Goal: Task Accomplishment & Management: Use online tool/utility

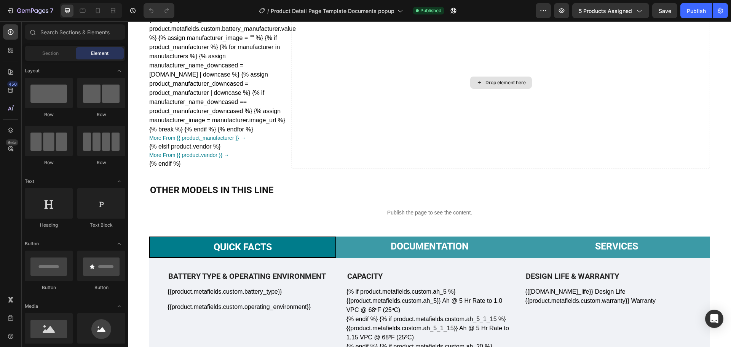
scroll to position [229, 0]
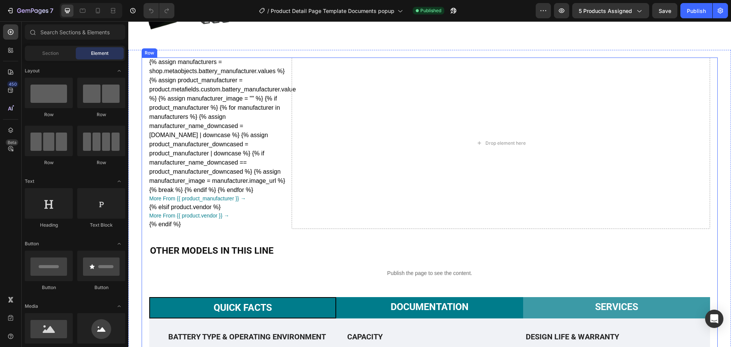
click at [432, 298] on li "Documentation" at bounding box center [429, 307] width 187 height 21
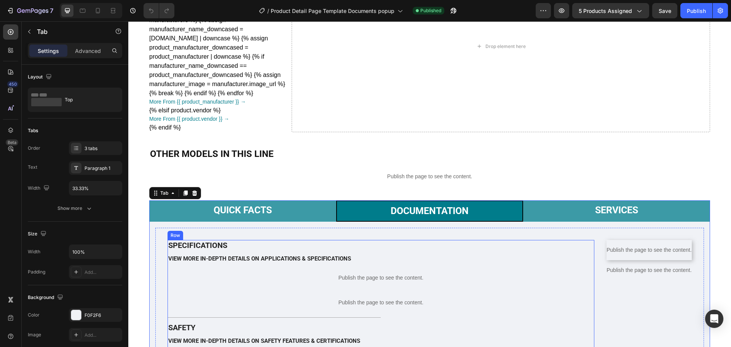
scroll to position [457, 0]
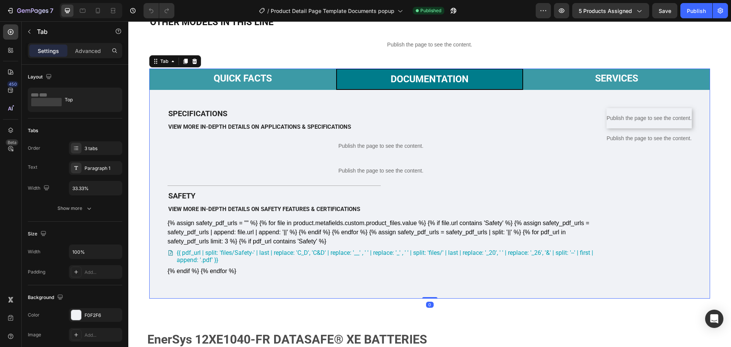
click at [458, 82] on p "Documentation" at bounding box center [430, 79] width 78 height 11
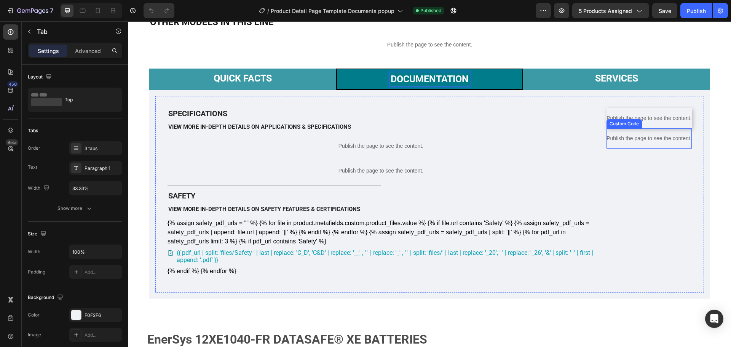
click at [635, 142] on p "Publish the page to see the content." at bounding box center [649, 138] width 85 height 8
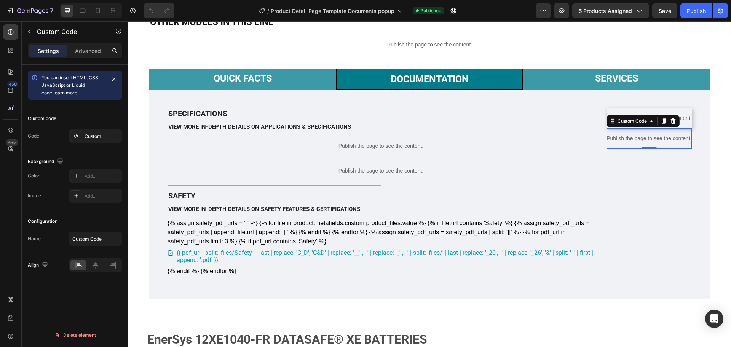
click at [635, 142] on p "Publish the page to see the content." at bounding box center [649, 138] width 85 height 8
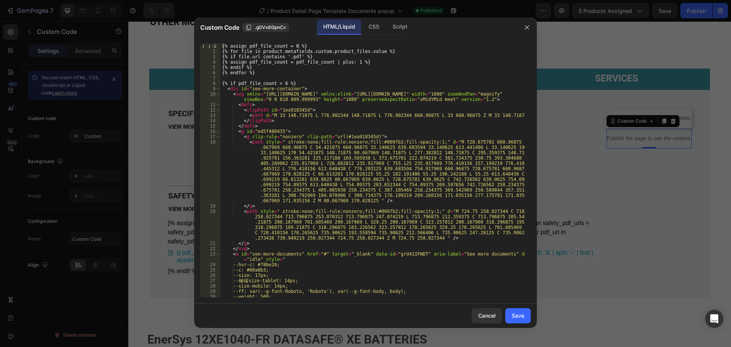
scroll to position [183, 0]
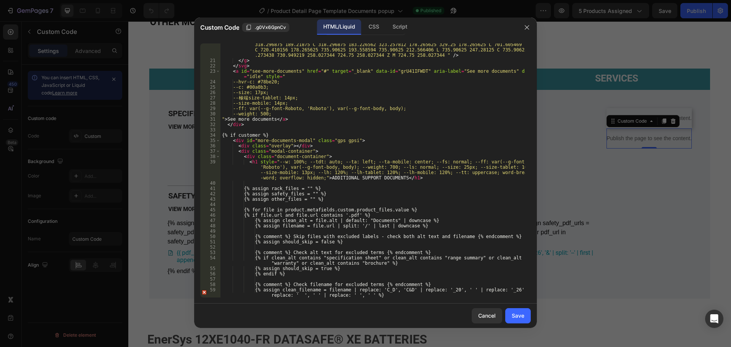
click at [390, 171] on div "< path style = " stroke:none;fill-rule:nonzero;fill:#0097b2;fill-opacity:1;" d …" at bounding box center [373, 174] width 305 height 297
type textarea "<h1 style="--w: 100%; --tdt: auto; --ta: left; --ta-mobile: center; --fs: norma…"
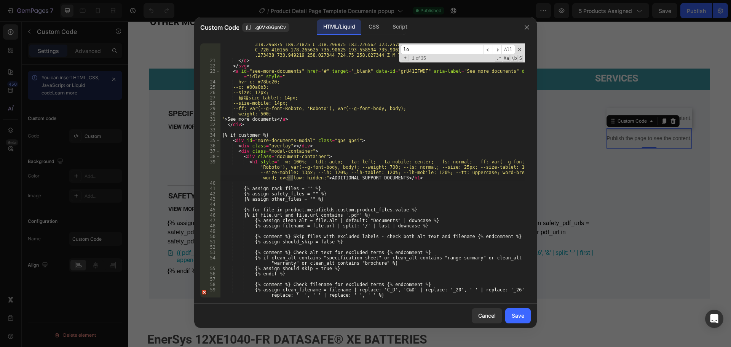
click at [454, 48] on input "lo" at bounding box center [442, 50] width 83 height 10
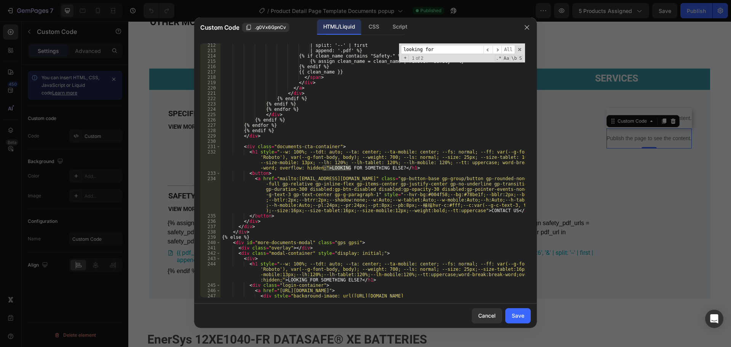
type input "looking for"
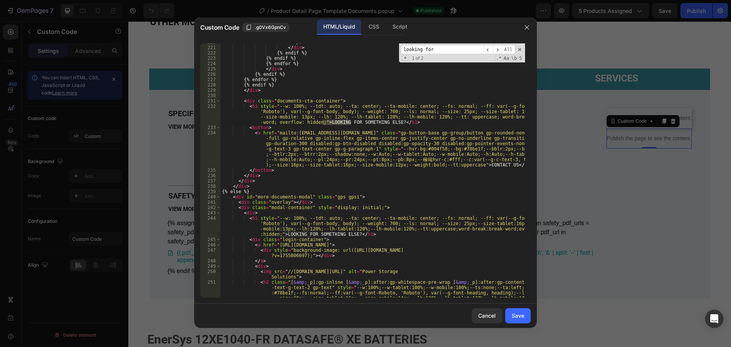
scroll to position [1972, 0]
click at [251, 98] on div "</ a > </ div > {% endif %} {% endif %} {% endfor %} </ div > {% endif %} {% en…" at bounding box center [373, 183] width 305 height 286
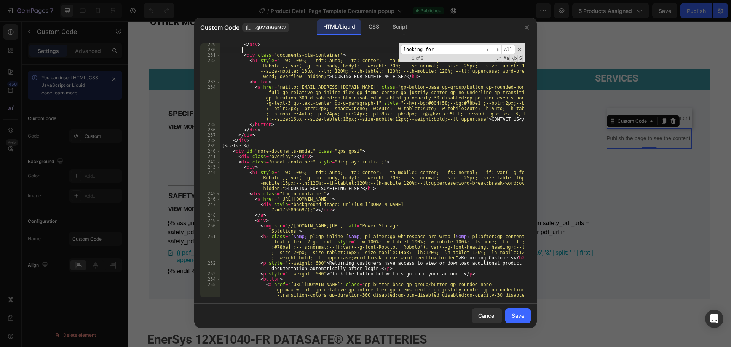
scroll to position [2018, 0]
click at [350, 187] on div "</ div > < div class = "documents-cta-container" > < h1 style = "--w: 100%; --t…" at bounding box center [373, 193] width 305 height 302
type textarea "<h1 style="--w: 100%; --tdt: auto; --ta: center; --ta-mobile: center; --fs: nor…"
click at [301, 207] on div "</ div > < div class = "documents-cta-container" > < h1 style = "--w: 100%; --t…" at bounding box center [373, 193] width 305 height 302
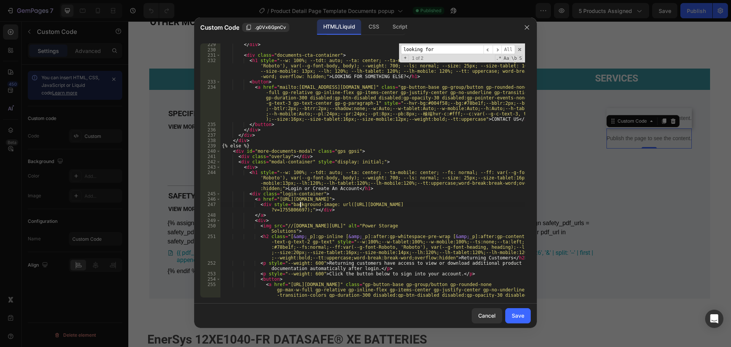
scroll to position [0, 30]
click at [312, 184] on div "</ div > < div class = "documents-cta-container" > < h1 style = "--w: 100%; --t…" at bounding box center [373, 193] width 305 height 302
click at [292, 174] on div "</ div > < div class = "documents-cta-container" > < h1 style = "--w: 100%; --t…" at bounding box center [373, 193] width 305 height 302
click at [386, 175] on div "</ div > < div class = "documents-cta-container" > < h1 style = "--w: 100%; --t…" at bounding box center [373, 193] width 305 height 302
drag, startPoint x: 363, startPoint y: 178, endPoint x: 385, endPoint y: 177, distance: 21.7
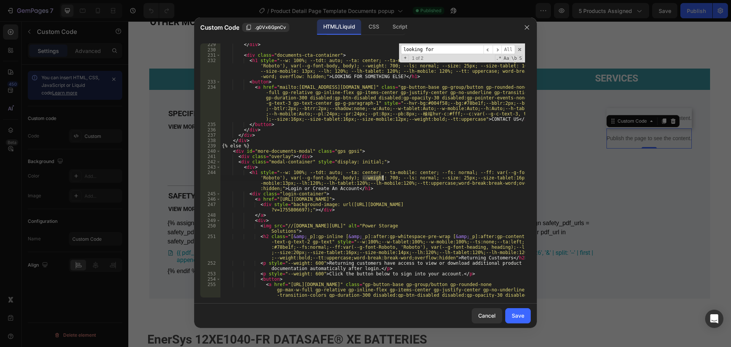
click at [385, 177] on div "</ div > < div class = "documents-cta-container" > < h1 style = "--w: 100%; --t…" at bounding box center [373, 193] width 305 height 302
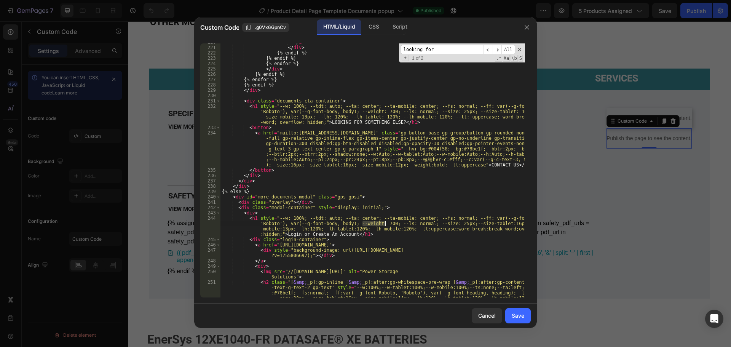
scroll to position [1926, 0]
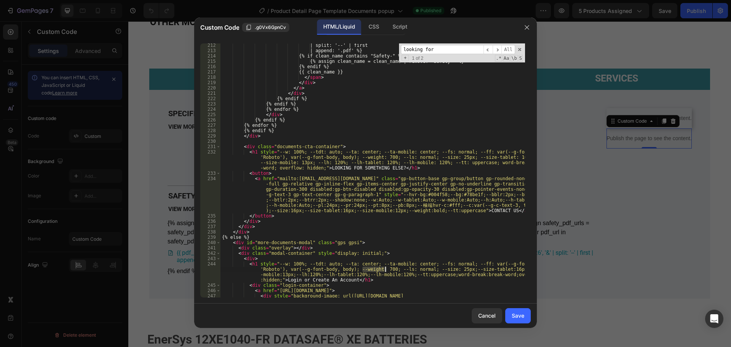
click at [414, 203] on div "| split: '--' | first | append: '.pdf' %} {% if clean_name contains "Safety-" %…" at bounding box center [373, 178] width 305 height 270
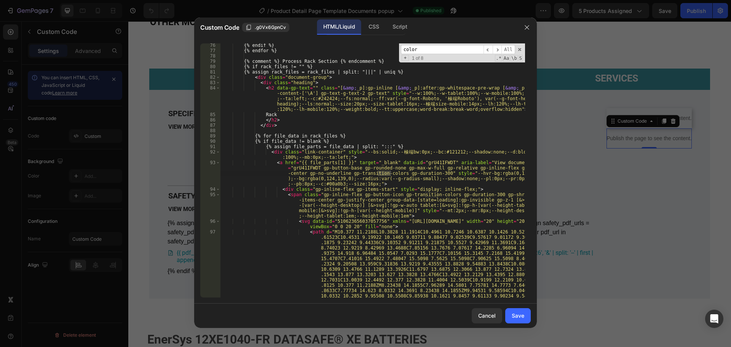
scroll to position [550, 0]
type input "color"
click at [395, 153] on div "{% endif %} {% endfor %} {% comment %} Process Rack Section {% endcomment %} {%…" at bounding box center [373, 239] width 305 height 393
type textarea "<div class="link-container" style="--bs:solid;--極端bw:0px;--bc:#121212;--shadow:…"
click at [447, 46] on input "color" at bounding box center [442, 50] width 83 height 10
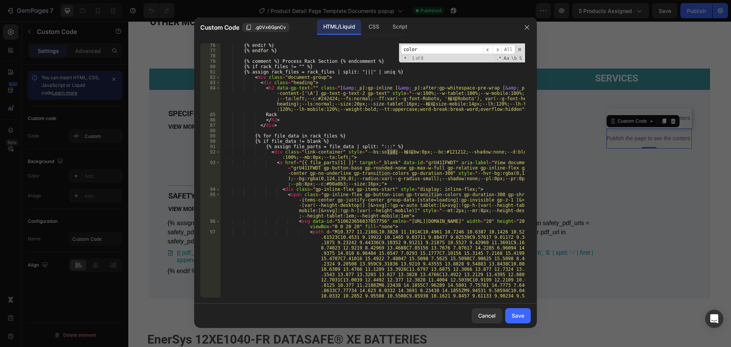
paste input "極端"
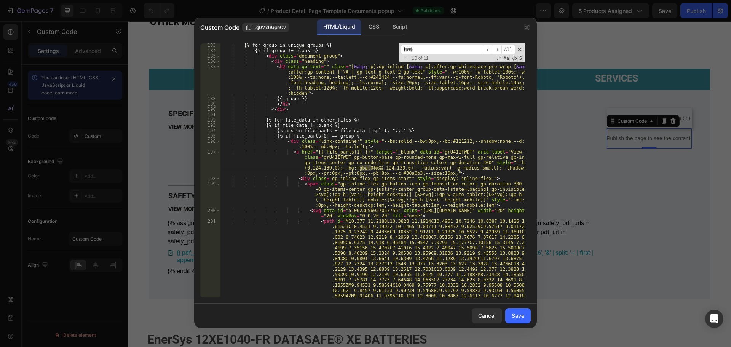
scroll to position [1750, 0]
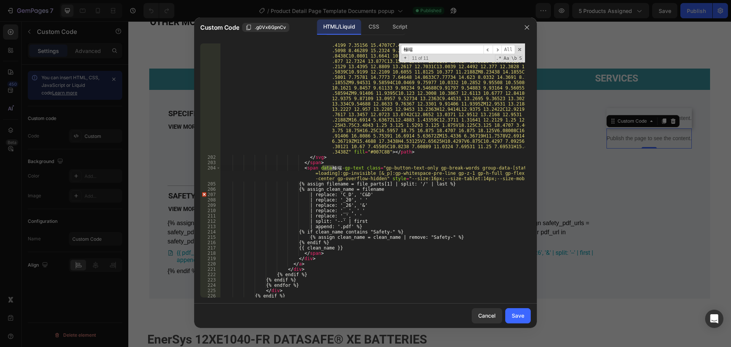
click at [447, 46] on input "極端" at bounding box center [442, 50] width 83 height 10
click at [405, 56] on span "+" at bounding box center [405, 58] width 7 height 6
click at [415, 64] on input at bounding box center [442, 61] width 83 height 10
click at [513, 60] on span "All" at bounding box center [515, 61] width 14 height 10
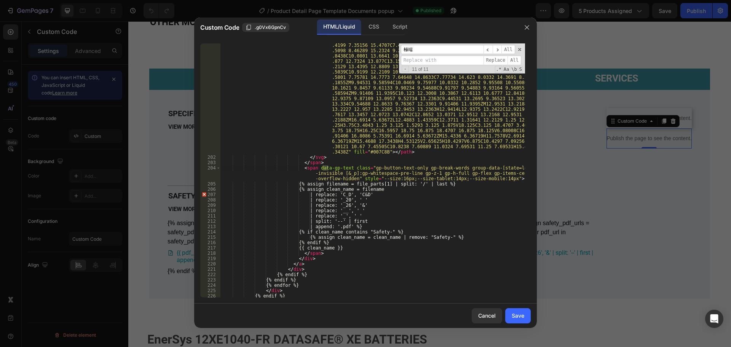
click at [464, 46] on input "極端" at bounding box center [442, 50] width 83 height 10
type input "極"
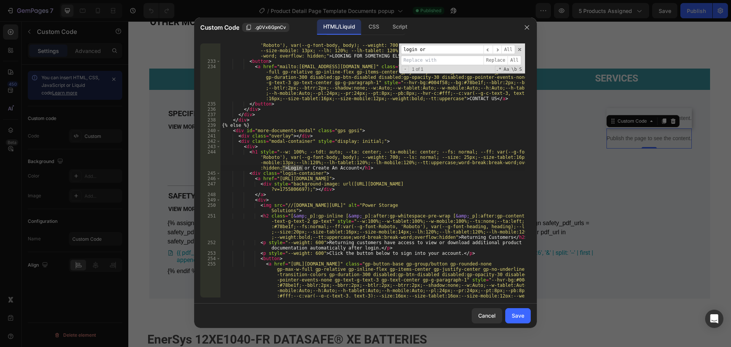
click at [458, 50] on input "login or" at bounding box center [442, 50] width 83 height 10
type input "v"
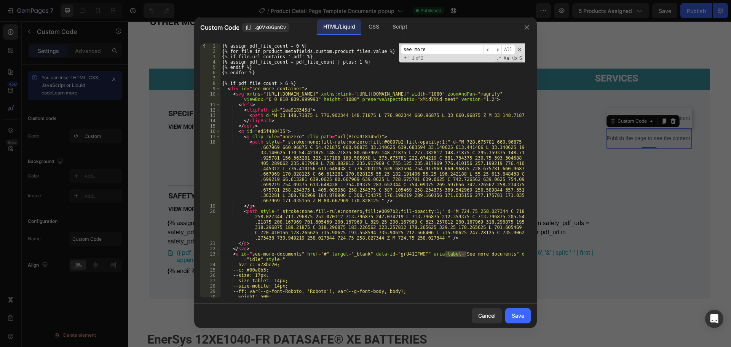
scroll to position [7, 0]
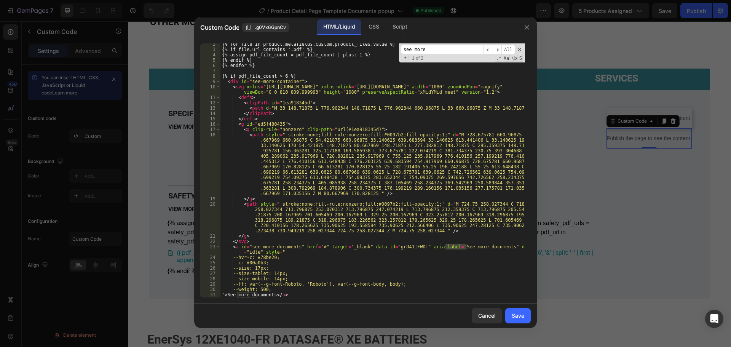
type input "see more"
click at [262, 264] on div "{% for file in product.metafields.custom.product_files.value %} {% if file.url …" at bounding box center [373, 174] width 305 height 265
click at [458, 43] on div "<div class="link-container" style="--bs:solid;--極端bw:0px;--bc:#121212;--shadow:…" at bounding box center [365, 170] width 343 height 266
click at [451, 53] on input "see more" at bounding box center [442, 50] width 83 height 10
drag, startPoint x: 269, startPoint y: 263, endPoint x: 237, endPoint y: 261, distance: 32.4
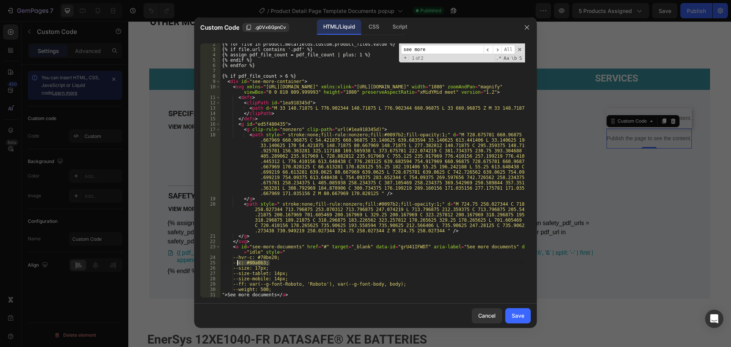
click at [237, 261] on div "{% for file in product.metafields.custom.product_files.value %} {% if file.url …" at bounding box center [373, 174] width 305 height 265
type textarea "--c: #00a0b3;"
click at [446, 46] on input "see more" at bounding box center [442, 50] width 83 height 10
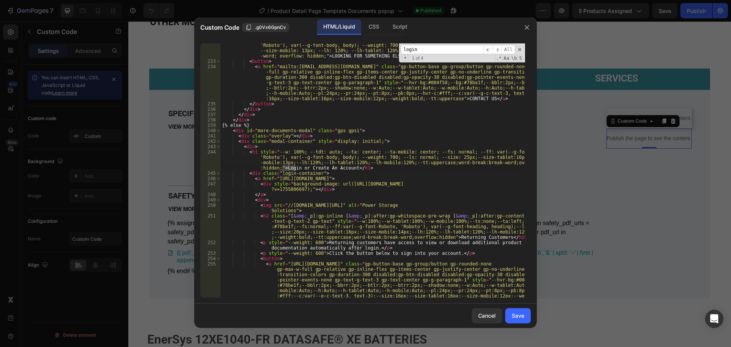
type input "login"
click at [299, 151] on div "< h1 style = "--w: 100%; --tdt: auto; --ta: center; --ta-mobile: center; --fs: …" at bounding box center [373, 196] width 305 height 318
paste textarea "--c: #00a0b3;"
type textarea "<h1 style="--w: 100%; --c: #00a0b3; --tdt: auto; --ta: center; --ta-mobile: cen…"
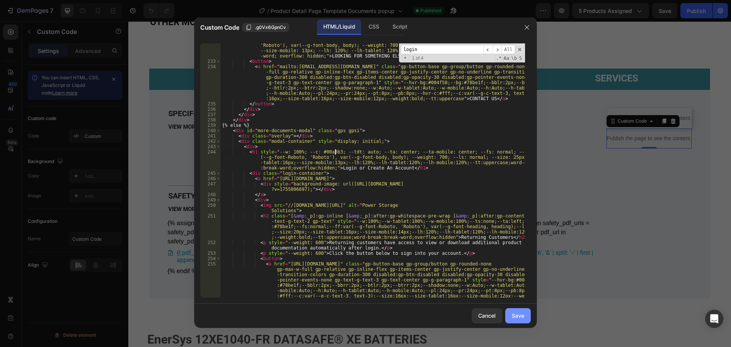
click at [525, 320] on button "Save" at bounding box center [519, 315] width 26 height 15
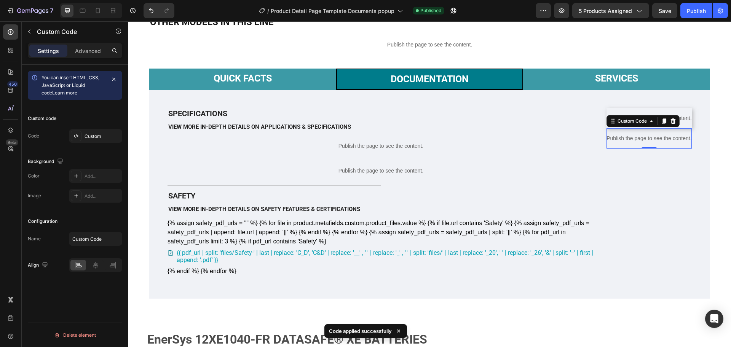
click at [619, 142] on p "Publish the page to see the content." at bounding box center [649, 138] width 85 height 8
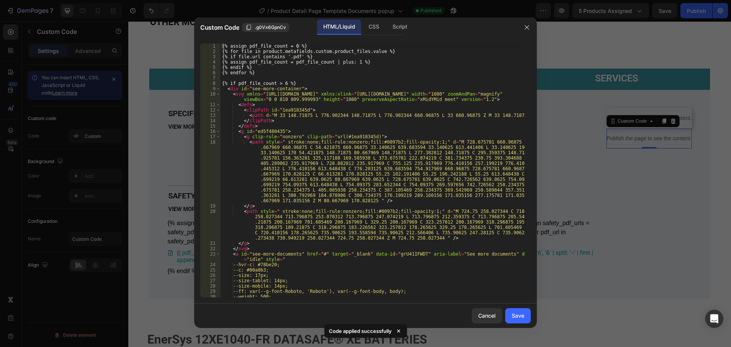
click at [386, 157] on div "{% assign pdf_file_count = 0 %} {% for file in product.metafields.custom.produc…" at bounding box center [373, 175] width 305 height 265
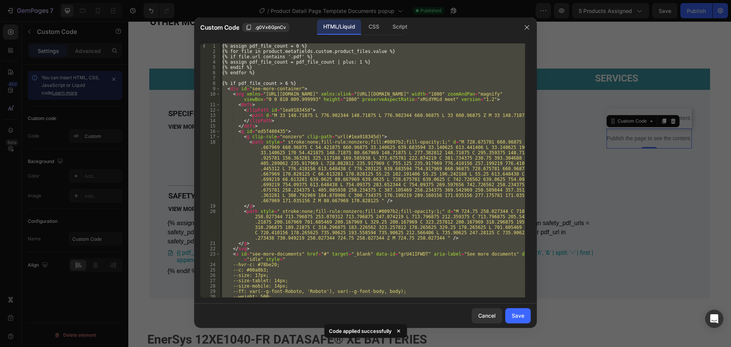
type textarea "{% endif %} {% endif %}"
click at [513, 315] on div "Save" at bounding box center [518, 316] width 13 height 8
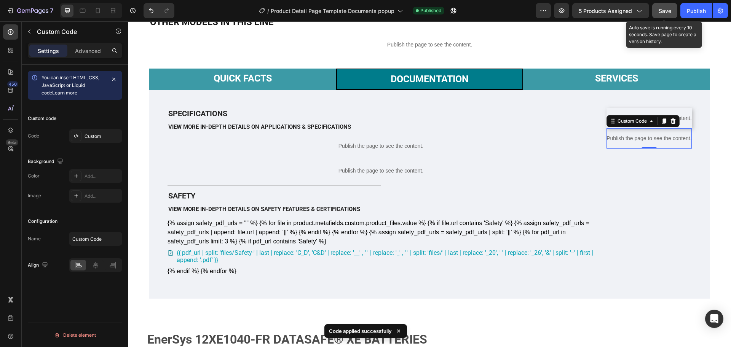
click at [676, 6] on button "Save" at bounding box center [665, 10] width 25 height 15
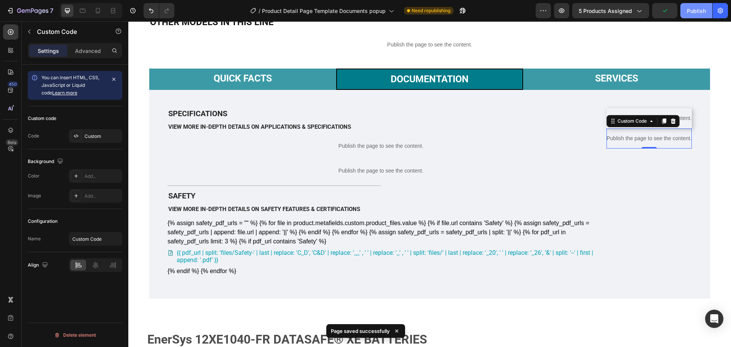
click at [697, 16] on button "Publish" at bounding box center [697, 10] width 32 height 15
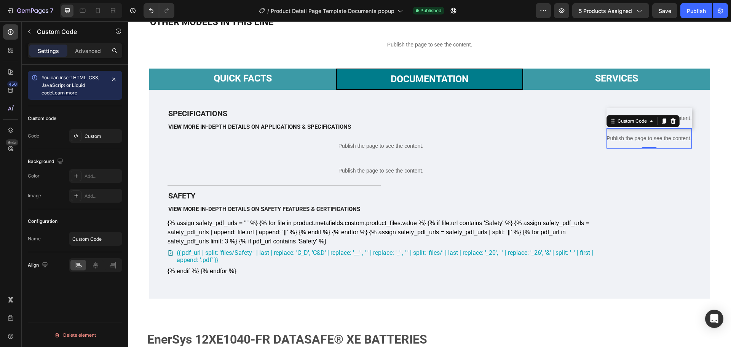
click at [678, 142] on p "Publish the page to see the content." at bounding box center [649, 138] width 85 height 8
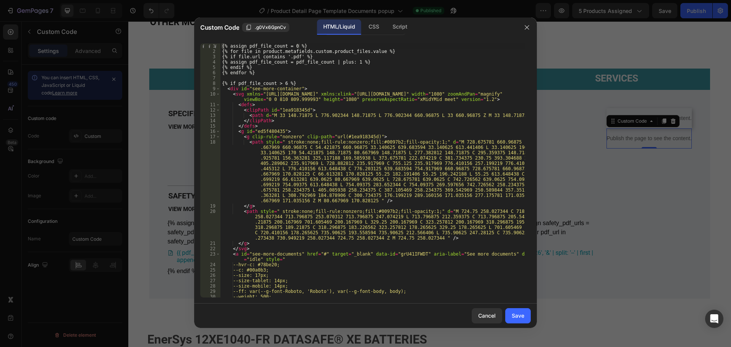
click at [465, 118] on div "{% assign pdf_file_count = 0 %} {% for file in product.metafields.custom.produc…" at bounding box center [373, 175] width 305 height 265
type textarea "<path d="M 33 148.71875 L 776.902344 148.71875 L 776.902344 660.96875 L 33 660.…"
click at [389, 176] on div "{% assign pdf_file_count = 0 %} {% for file in product.metafields.custom.produc…" at bounding box center [373, 175] width 305 height 265
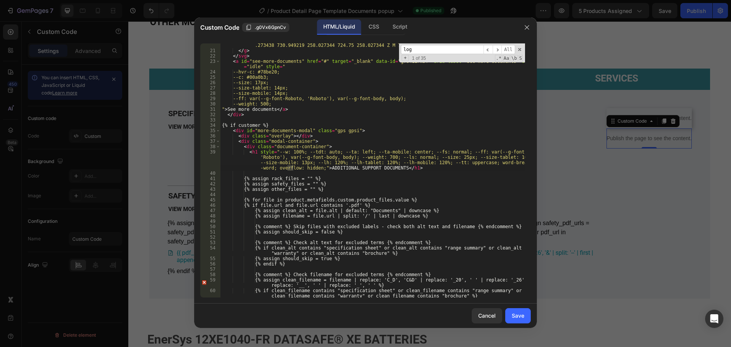
scroll to position [2038, 0]
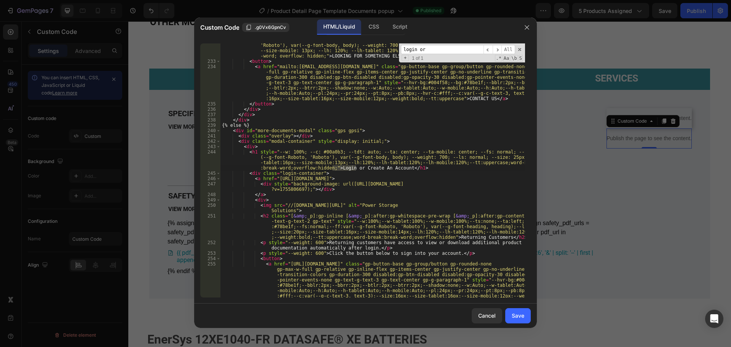
type input "login or"
click at [373, 158] on div "< h1 style = "--w: 100%; --tdt: auto; --ta: center; --ta-mobile: center; --fs: …" at bounding box center [373, 196] width 305 height 318
click at [482, 163] on div "< h1 style = "--w: 100%; --tdt: auto; --ta: center; --ta-mobile: center; --fs: …" at bounding box center [373, 196] width 305 height 318
click at [480, 230] on div "< h1 style = "--w: 100%; --tdt: auto; --ta: center; --ta-mobile: center; --fs: …" at bounding box center [373, 196] width 305 height 318
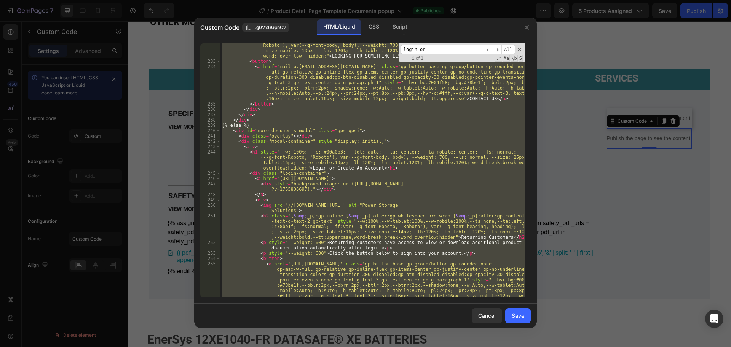
scroll to position [0, 2]
type textarea "{% endif %} {% endif %}"
click at [524, 304] on div "Cancel Save" at bounding box center [365, 316] width 343 height 24
click at [525, 318] on button "Save" at bounding box center [519, 315] width 26 height 15
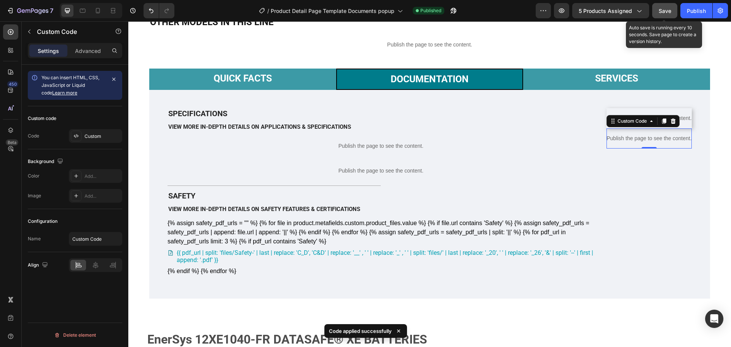
click at [661, 14] on div "Save" at bounding box center [665, 11] width 13 height 8
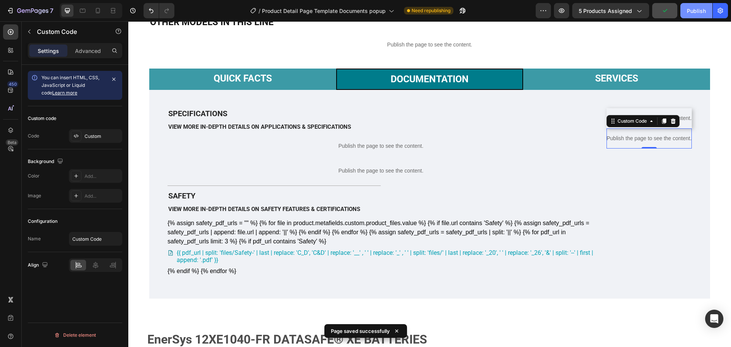
drag, startPoint x: 686, startPoint y: 15, endPoint x: 539, endPoint y: 5, distance: 147.8
click at [686, 15] on button "Publish" at bounding box center [697, 10] width 32 height 15
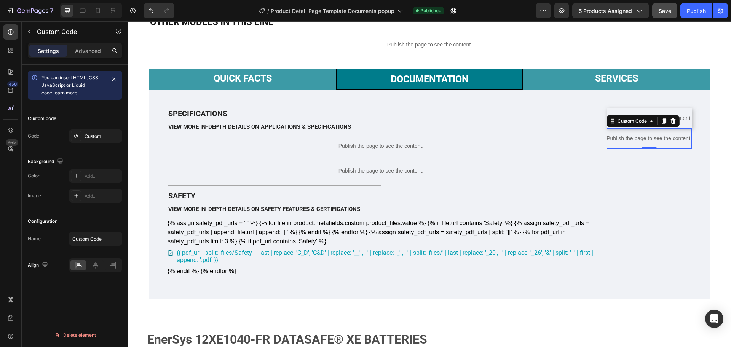
click at [633, 142] on p "Publish the page to see the content." at bounding box center [649, 138] width 85 height 8
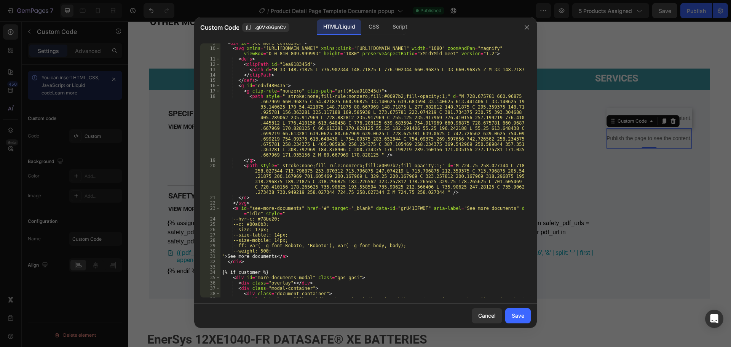
scroll to position [137, 0]
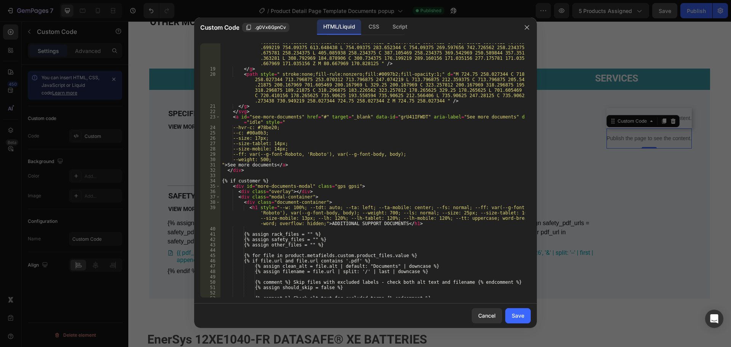
click at [377, 165] on div "< path style = " stroke:none;fill-rule:nonzero;fill:#0097b2;fill-opacity:1;" d …" at bounding box center [373, 163] width 305 height 323
type textarea "">See more documents</a>"
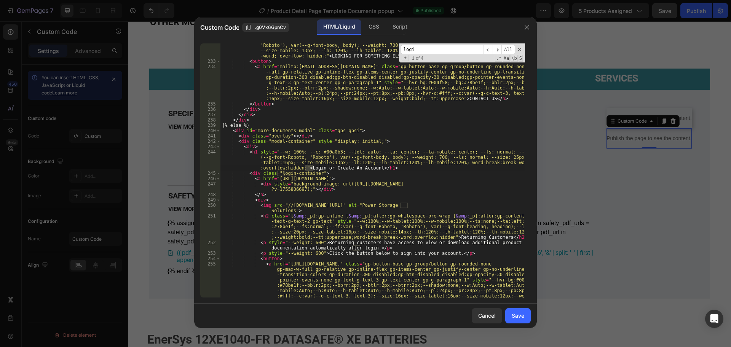
scroll to position [2038, 0]
type input "login"
click at [237, 131] on div "< h1 style = "--w: 100%; --tdt: auto; --ta: center; --ta-mobile: center; --fs: …" at bounding box center [373, 196] width 305 height 318
click at [387, 30] on div "CSS" at bounding box center [400, 26] width 27 height 15
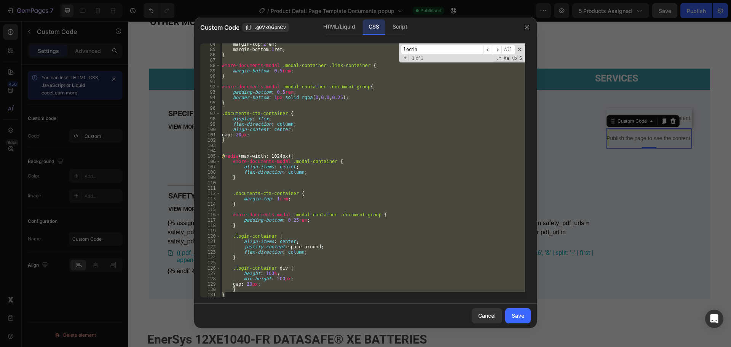
drag, startPoint x: 374, startPoint y: 99, endPoint x: 374, endPoint y: 118, distance: 18.7
click at [374, 100] on div "margin-top : 2 rem ; margin-bottom : 1 rem ; } #more-documents-modal .modal-con…" at bounding box center [373, 170] width 305 height 254
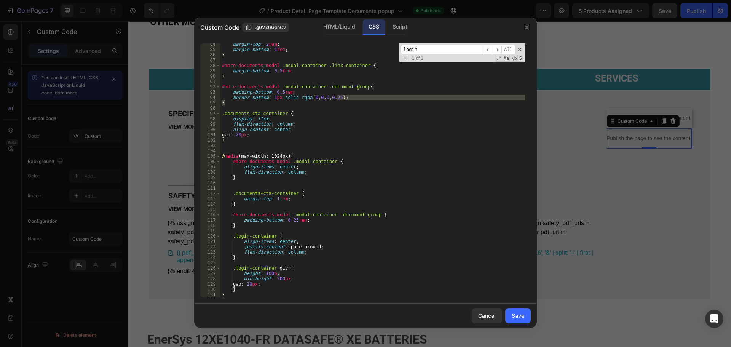
type textarea "border-bottom: 1px solid rgba(0,0,0,0.25); }"
type input "4"
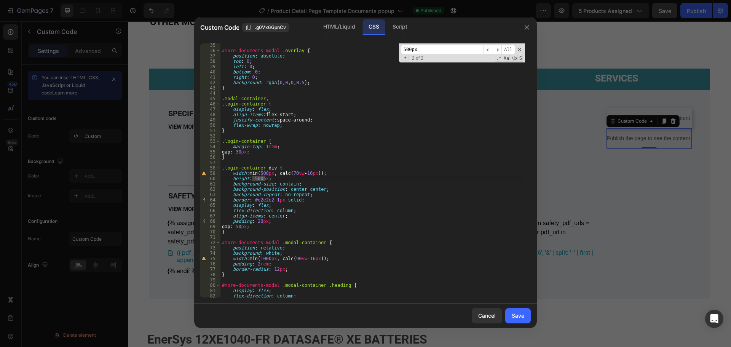
type input "500px"
click at [266, 173] on div "#more-documents-modal .overlay { position : absolute ; top : 0 ; left : 0 ; bot…" at bounding box center [373, 175] width 305 height 265
type textarea "width: min(400px, calc(70vw - 16px));"
click at [434, 51] on input "500px" at bounding box center [442, 50] width 83 height 10
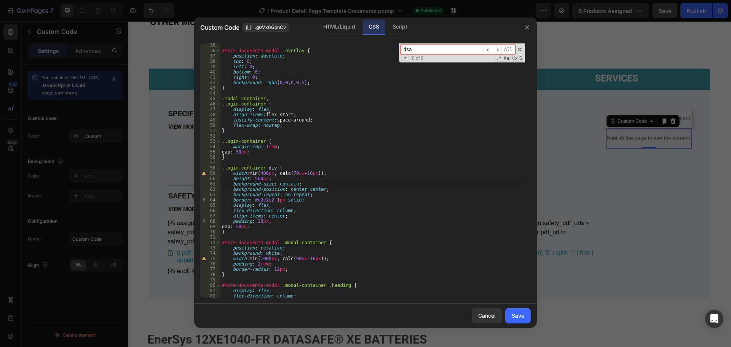
type input "dsap"
type input "paxp"
type input "dsa"
click at [456, 48] on input "dsa" at bounding box center [442, 50] width 83 height 10
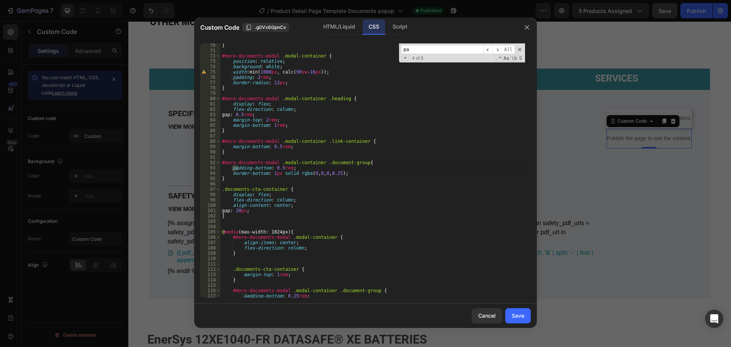
scroll to position [369, 0]
type input "p"
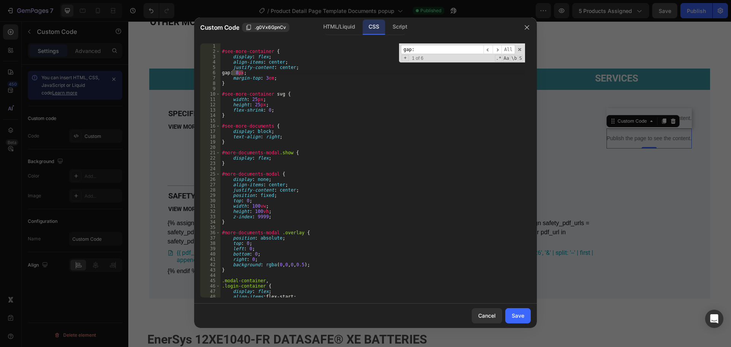
scroll to position [166, 0]
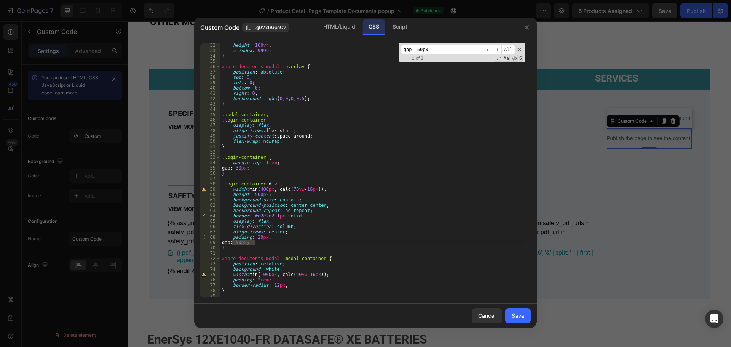
type input "gap: 50px"
click at [374, 146] on div "height : 100 vh ; z-index : 9999 ; } #more-documents-modal .overlay { position …" at bounding box center [373, 175] width 305 height 265
click at [374, 162] on div "height : 100 vh ; z-index : 9999 ; } #more-documents-modal .overlay { position …" at bounding box center [373, 175] width 305 height 265
click at [453, 43] on div "gap: 50px ​ ​ All Replace All + 1 of 1 .* Aa \b S" at bounding box center [462, 52] width 126 height 19
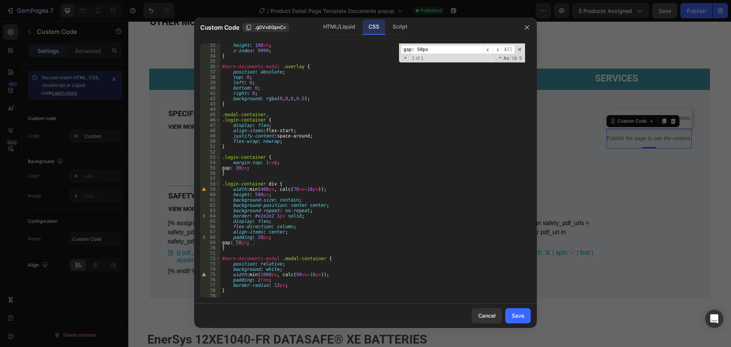
click at [454, 47] on input "gap: 50px" at bounding box center [442, 50] width 83 height 10
click at [251, 244] on div "height : 100 vh ; z-index : 9999 ; } #more-documents-modal .overlay { position …" at bounding box center [373, 170] width 305 height 254
click at [248, 244] on div "height : 100 vh ; z-index : 9999 ; } #more-documents-modal .overlay { position …" at bounding box center [373, 175] width 305 height 265
click at [270, 225] on div "height : 100 vh ; z-index : 9999 ; } #more-documents-modal .overlay { position …" at bounding box center [373, 175] width 305 height 265
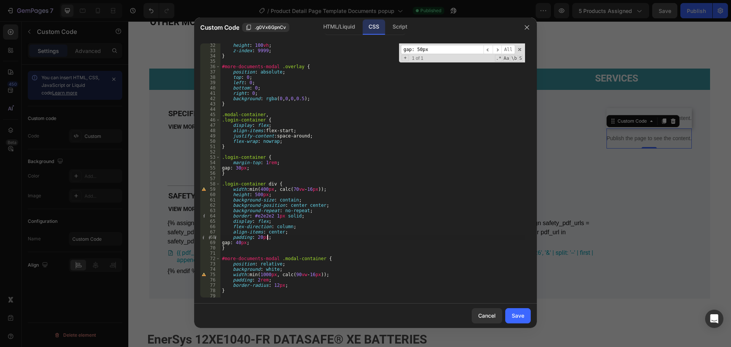
click at [279, 237] on div "height : 100 vh ; z-index : 9999 ; } #more-documents-modal .overlay { position …" at bounding box center [373, 175] width 305 height 265
type textarea "padding: 20px;"
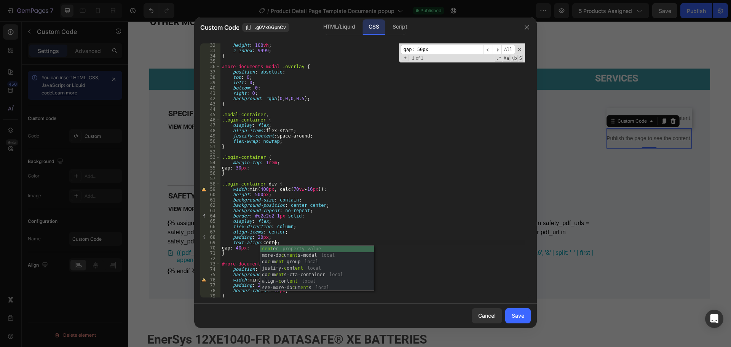
scroll to position [0, 4]
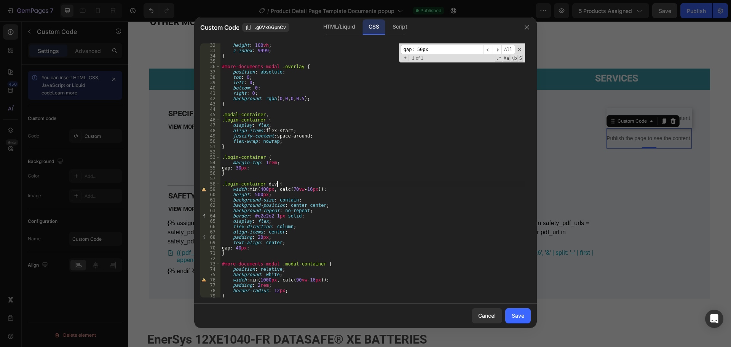
click at [412, 183] on div "height : 100 vh ; z-index : 9999 ; } #more-documents-modal .overlay { position …" at bounding box center [373, 175] width 305 height 265
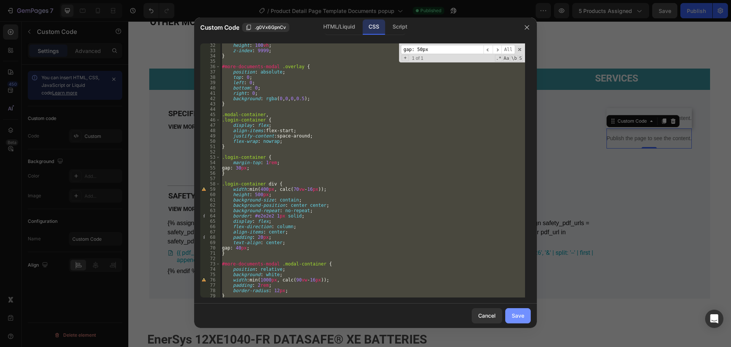
type textarea "} }"
click at [525, 310] on button "Save" at bounding box center [519, 315] width 26 height 15
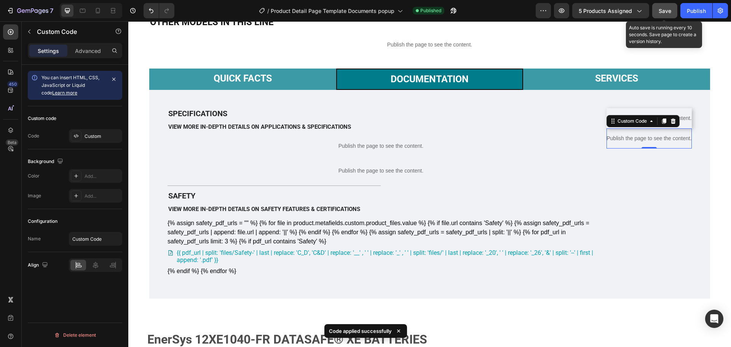
click at [665, 9] on span "Save" at bounding box center [665, 11] width 13 height 6
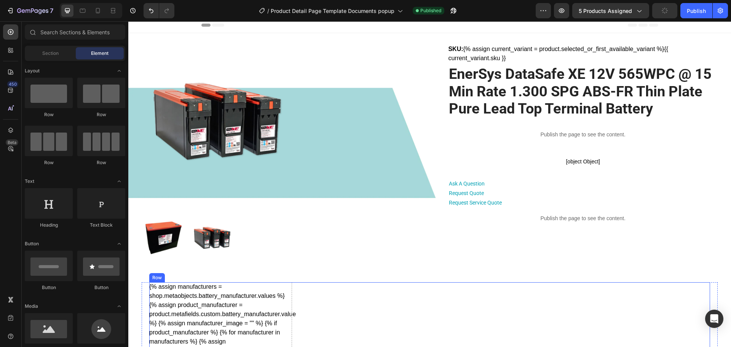
scroll to position [0, 0]
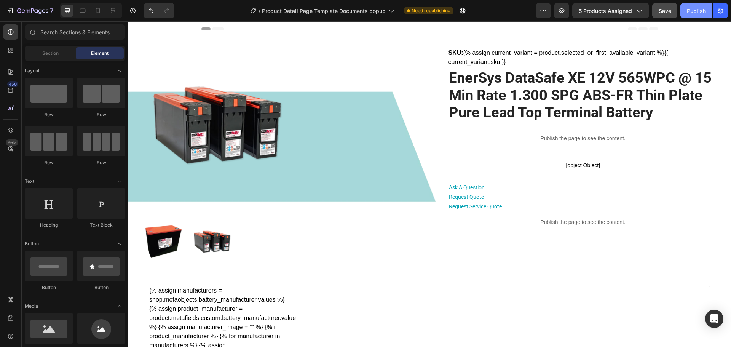
click at [688, 6] on button "Publish" at bounding box center [697, 10] width 32 height 15
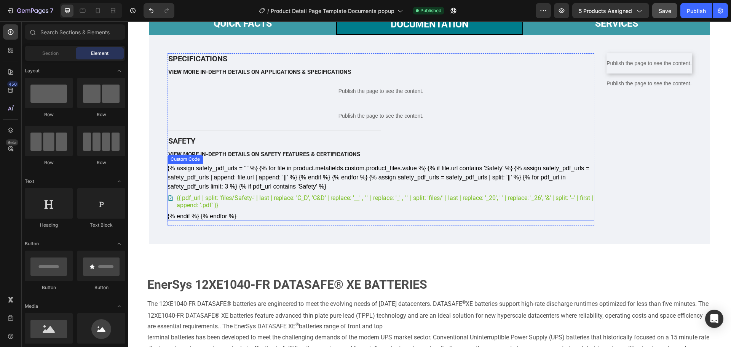
scroll to position [457, 0]
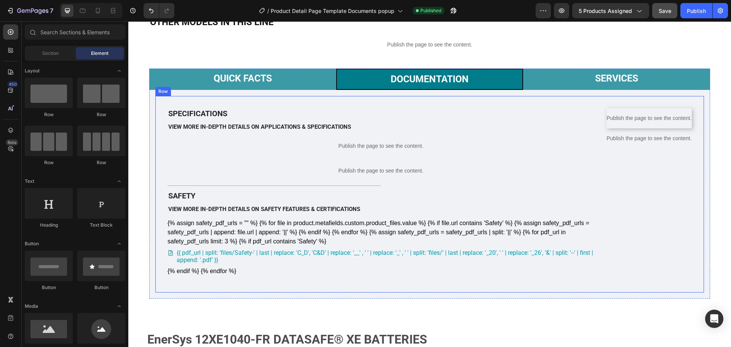
click at [408, 82] on p "Documentation" at bounding box center [430, 79] width 78 height 11
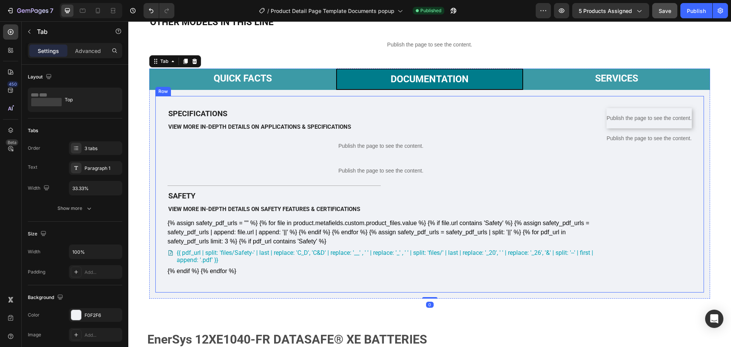
click at [649, 142] on p "Publish the page to see the content." at bounding box center [649, 138] width 85 height 8
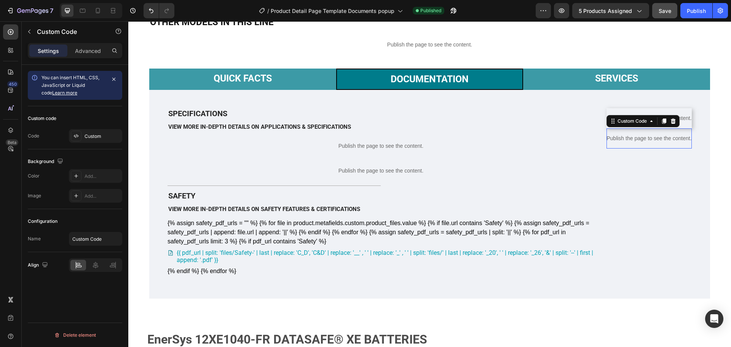
click at [649, 142] on p "Publish the page to see the content." at bounding box center [649, 138] width 85 height 8
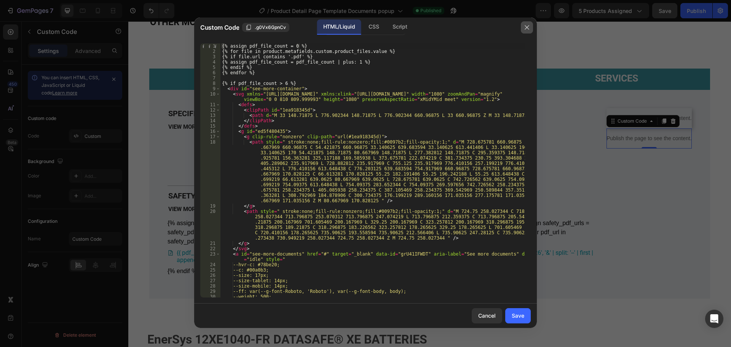
click at [526, 30] on icon "button" at bounding box center [527, 27] width 6 height 6
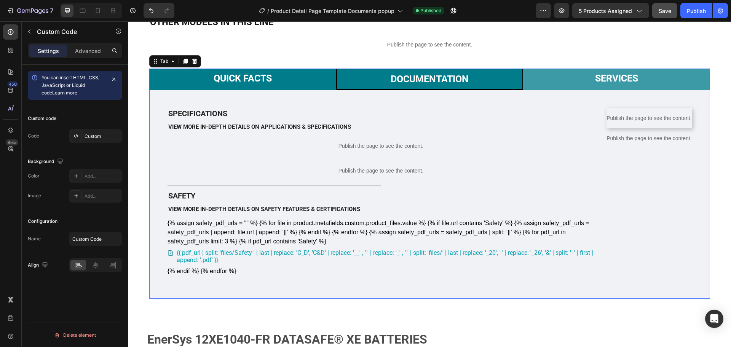
click at [265, 87] on li "Quick Facts" at bounding box center [242, 79] width 187 height 21
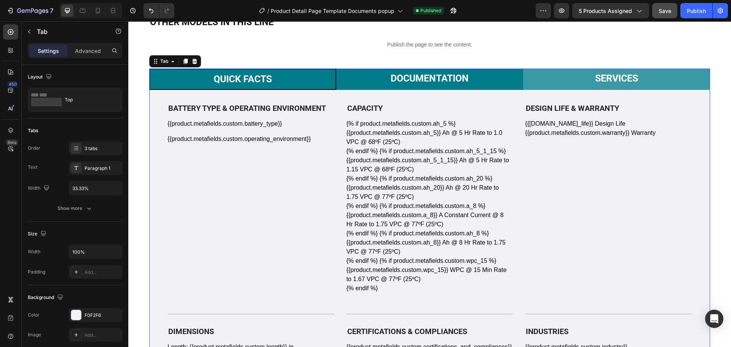
click at [371, 77] on li "Documentation" at bounding box center [429, 79] width 187 height 21
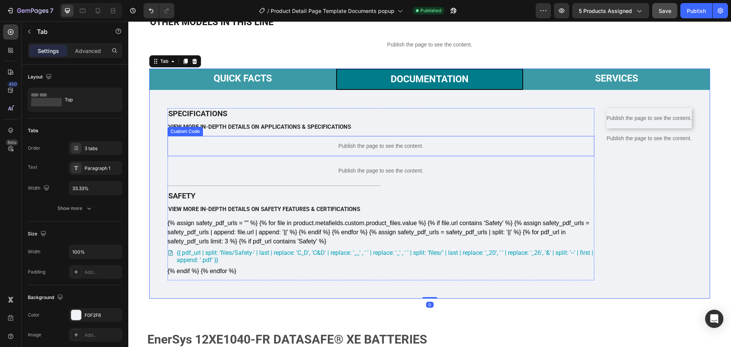
click at [647, 142] on p "Publish the page to see the content." at bounding box center [649, 138] width 85 height 8
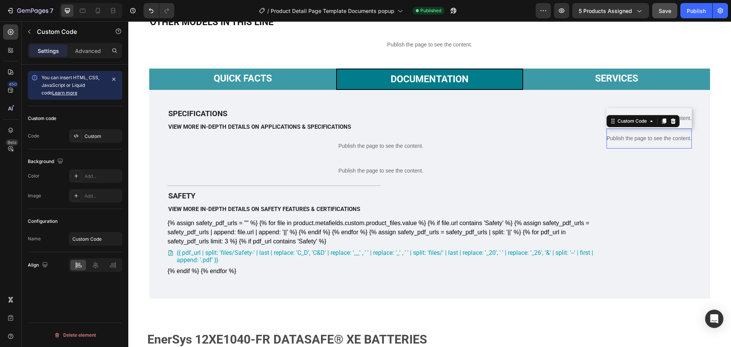
click at [647, 142] on p "Publish the page to see the content." at bounding box center [649, 138] width 85 height 8
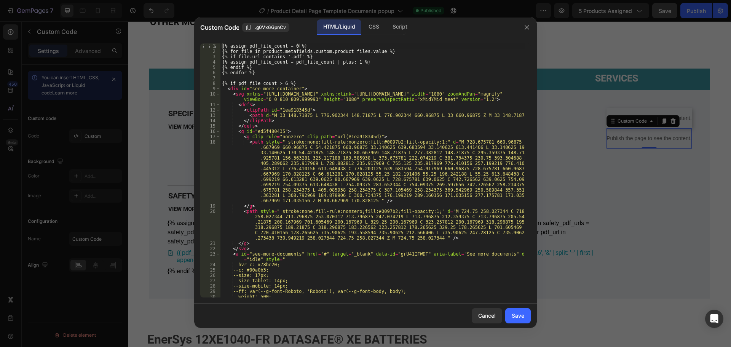
click at [336, 144] on div "{% assign pdf_file_count = 0 %} {% for file in product.metafields.custom.produc…" at bounding box center [373, 175] width 305 height 265
click at [387, 30] on div "CSS" at bounding box center [400, 26] width 27 height 15
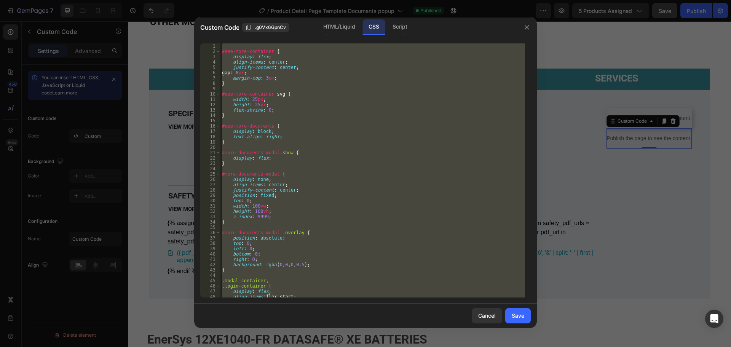
click at [385, 127] on div "#see-more-container { display : flex ; align-items : center ; justify-content :…" at bounding box center [373, 170] width 305 height 254
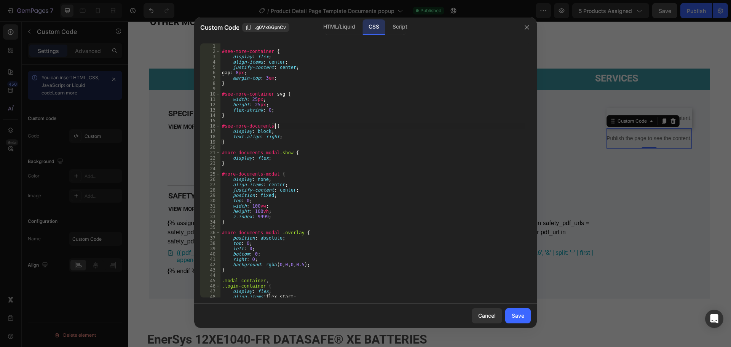
type textarea "#see-more-documents {"
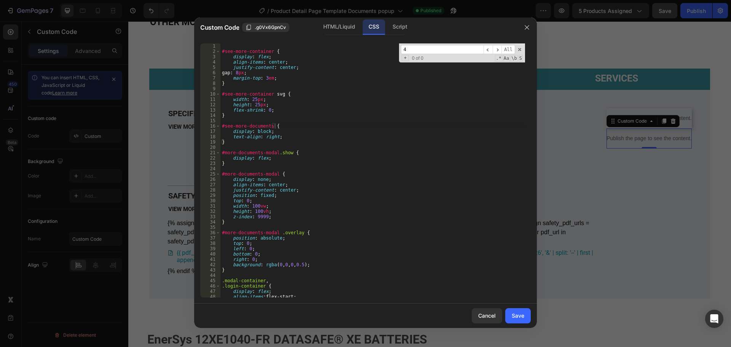
scroll to position [188, 0]
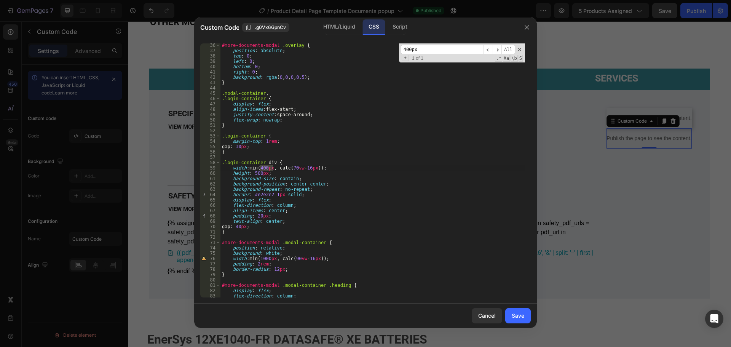
type input "400px"
click at [262, 168] on div "#more-documents-modal .overlay { position : absolute ; top : 0 ; left : 0 ; bot…" at bounding box center [373, 170] width 305 height 254
click at [432, 220] on div "#more-documents-modal .overlay { position : absolute ; top : 0 ; left : 0 ; bot…" at bounding box center [373, 175] width 305 height 265
click at [269, 220] on div "#more-documents-modal .overlay { position : absolute ; top : 0 ; left : 0 ; bot…" at bounding box center [373, 175] width 305 height 265
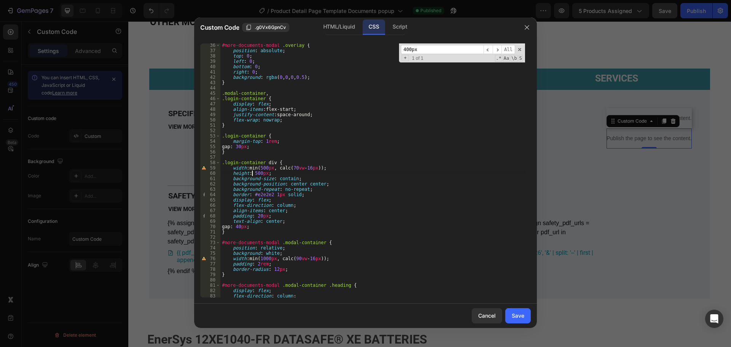
click at [253, 175] on div "#more-documents-modal .overlay { position : absolute ; top : 0 ; left : 0 ; bot…" at bounding box center [373, 175] width 305 height 265
type textarea "height: 400px;"
click at [527, 310] on button "Save" at bounding box center [519, 315] width 26 height 15
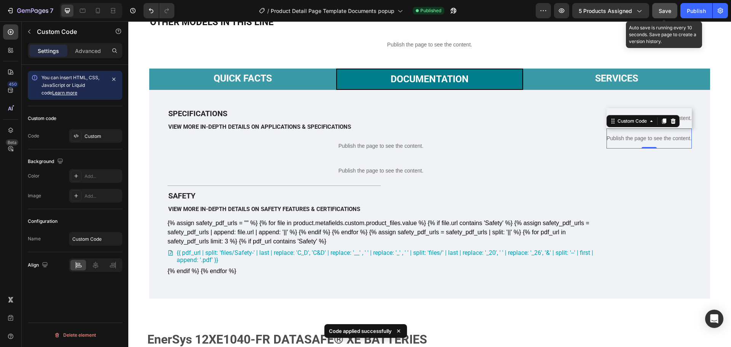
click at [670, 10] on span "Save" at bounding box center [665, 11] width 13 height 6
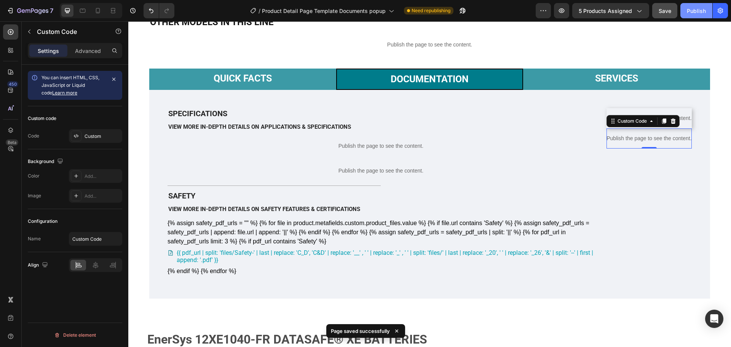
click at [698, 10] on div "Publish" at bounding box center [696, 11] width 19 height 8
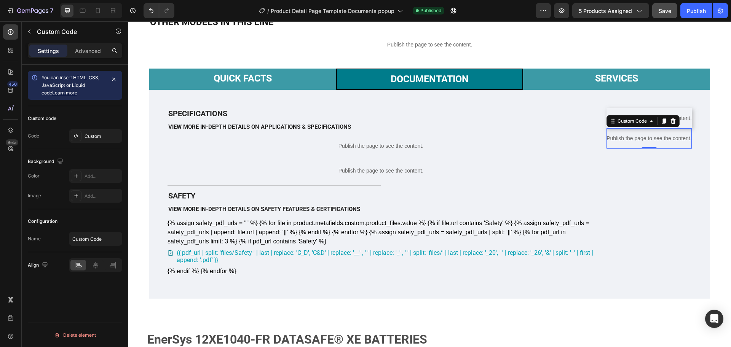
click at [657, 142] on p "Publish the page to see the content." at bounding box center [649, 138] width 85 height 8
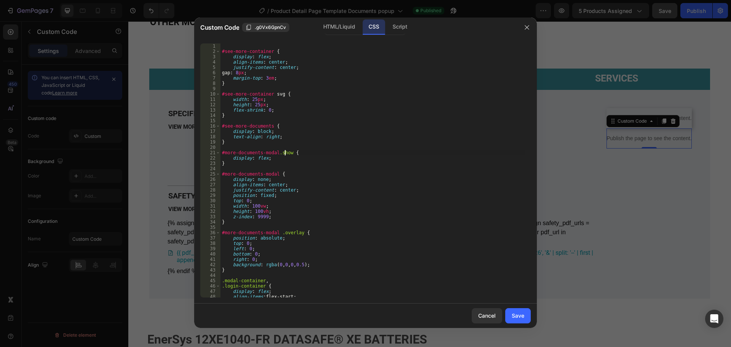
click at [286, 153] on div "#see-more-container { display : flex ; align-items : center ; justify-content :…" at bounding box center [373, 175] width 305 height 265
type textarea "#[DOMAIN_NAME] {"
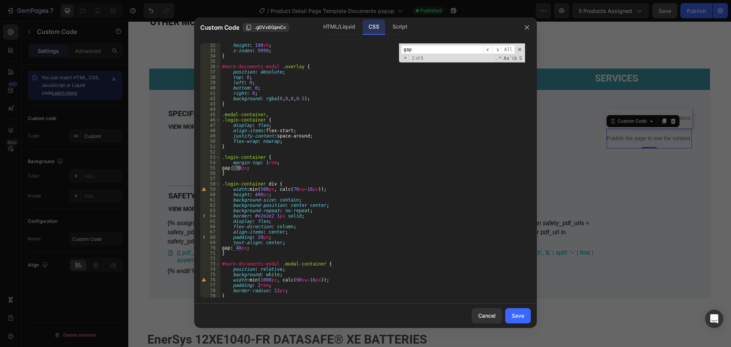
scroll to position [166, 0]
type input "gap: 40"
click at [256, 234] on div "height : 100 vh ; z-index : 9999 ; } #more-documents-modal .overlay { position …" at bounding box center [373, 175] width 305 height 265
click at [256, 196] on div "height : 100 vh ; z-index : 9999 ; } #more-documents-modal .overlay { position …" at bounding box center [373, 175] width 305 height 265
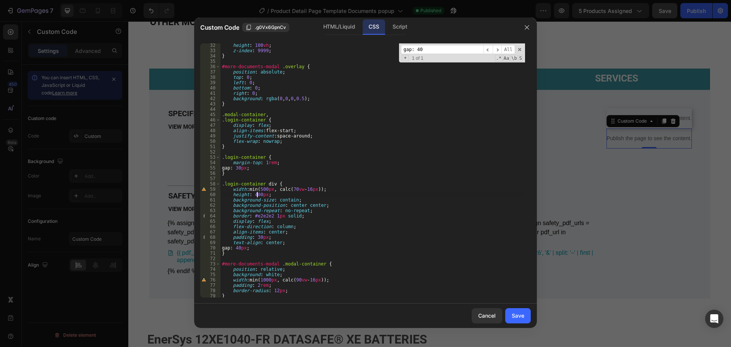
type textarea "height: 400px;"
click at [394, 191] on div "height : 100 vh ; z-index : 9999 ; } #more-documents-modal .overlay { position …" at bounding box center [373, 175] width 305 height 265
click at [515, 320] on button "Save" at bounding box center [519, 315] width 26 height 15
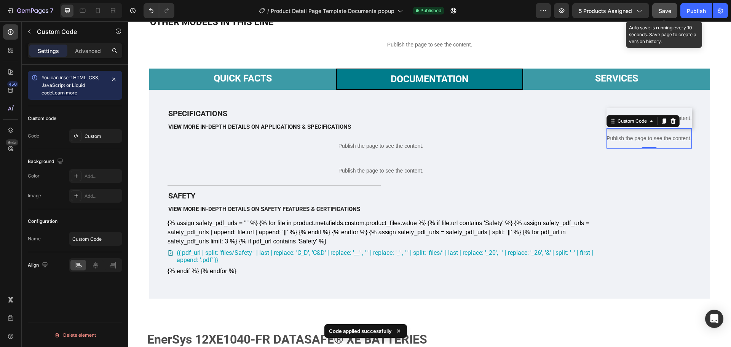
click at [662, 11] on span "Save" at bounding box center [665, 11] width 13 height 6
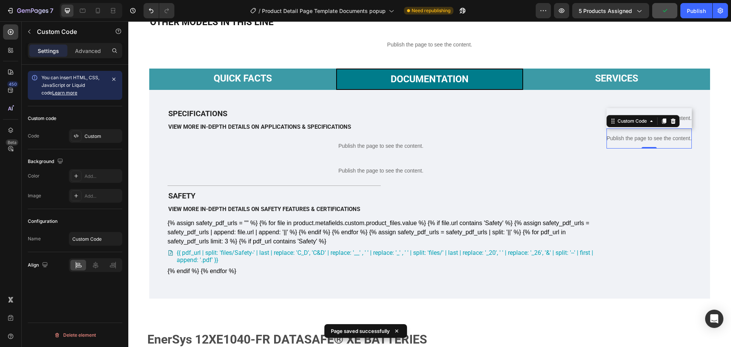
click at [701, 3] on div "7 Version history / Product Detail Page Template Documents popup Need republish…" at bounding box center [365, 11] width 731 height 22
click at [702, 11] on div "Publish" at bounding box center [696, 11] width 19 height 8
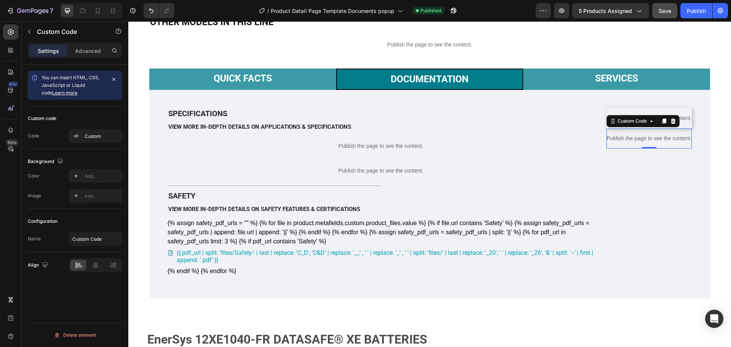
click at [667, 142] on p "Publish the page to see the content." at bounding box center [649, 138] width 85 height 8
click at [659, 142] on p "Publish the page to see the content." at bounding box center [649, 138] width 85 height 8
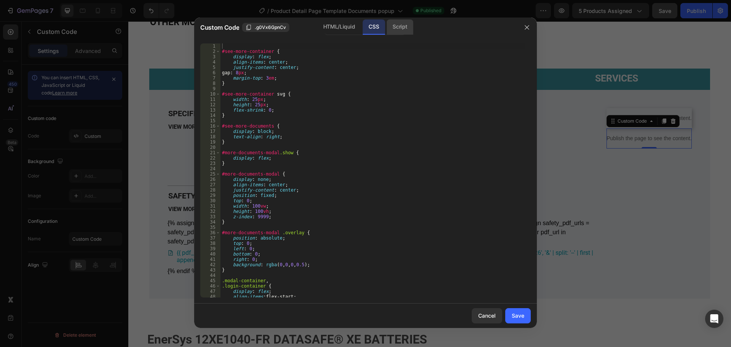
click at [400, 31] on div "Script" at bounding box center [400, 26] width 27 height 15
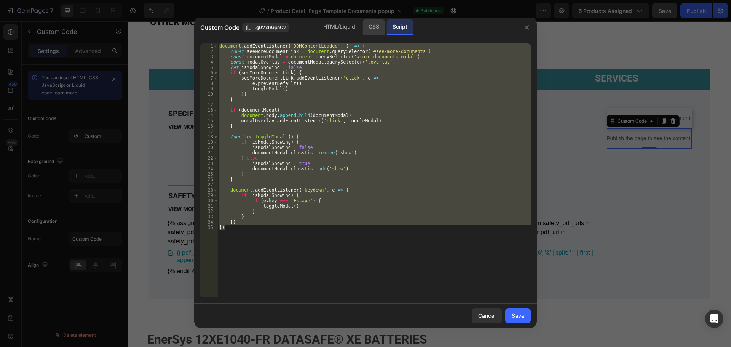
click at [381, 29] on div "CSS" at bounding box center [374, 26] width 22 height 15
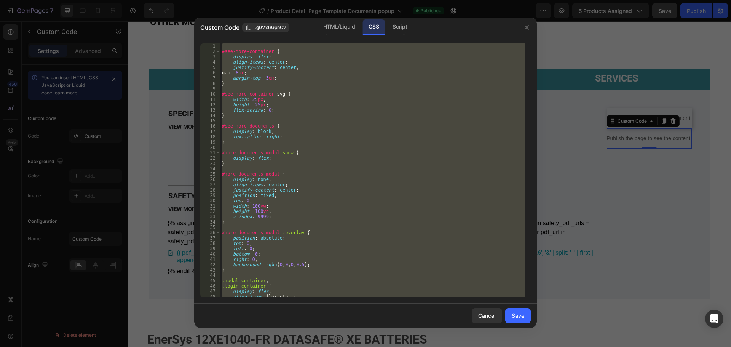
click at [335, 139] on div "#see-more-container { display : flex ; align-items : center ; justify-content :…" at bounding box center [373, 170] width 305 height 254
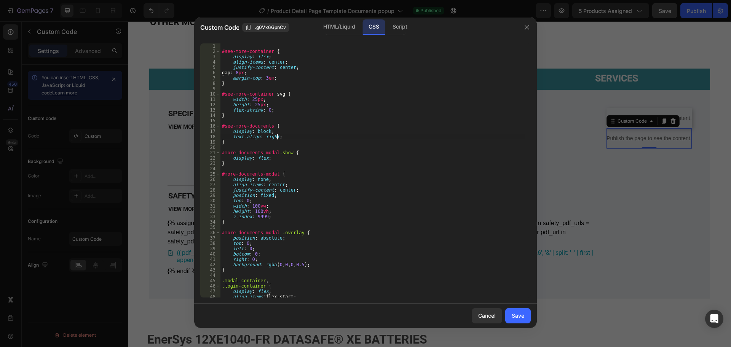
type textarea "text-align: right;"
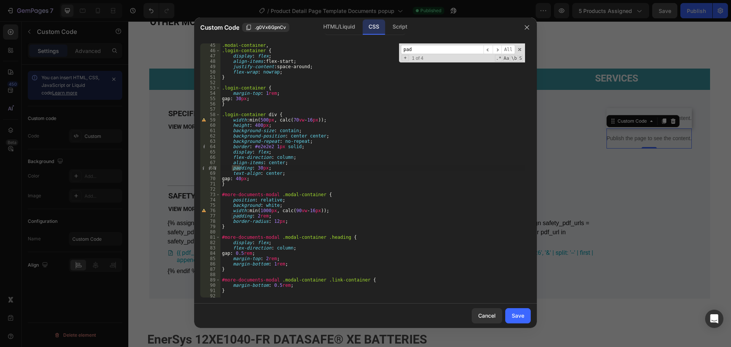
scroll to position [236, 0]
type input "padding"
click at [330, 139] on div ".modal-container , .login-container { display : flex ; align-items : flex-start…" at bounding box center [373, 175] width 305 height 265
click at [256, 169] on div ".modal-container , .login-container { display : flex ; align-items : flex-start…" at bounding box center [373, 175] width 305 height 265
click at [288, 174] on div ".modal-container , .login-container { display : flex ; align-items : flex-start…" at bounding box center [373, 175] width 305 height 265
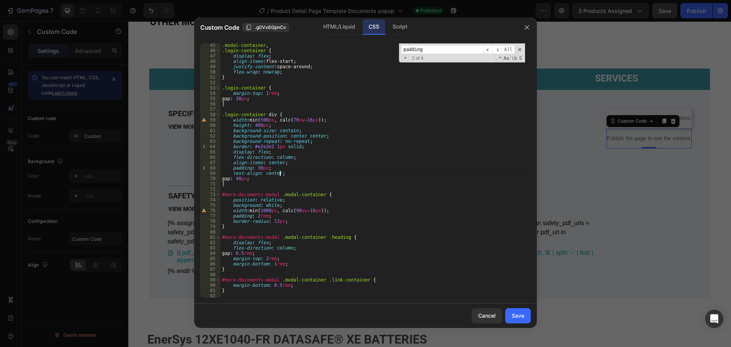
click at [258, 169] on div ".modal-container , .login-container { display : flex ; align-items : flex-start…" at bounding box center [373, 175] width 305 height 265
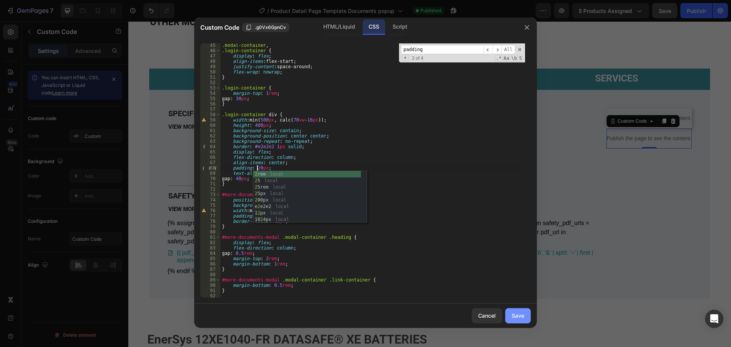
type textarea "padding: 20px;"
click at [520, 315] on div "Save" at bounding box center [518, 316] width 13 height 8
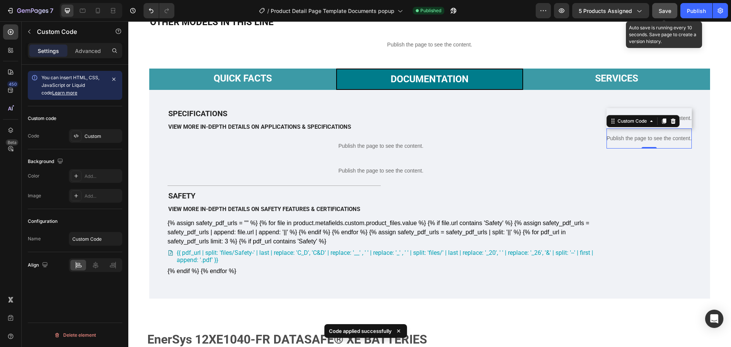
click at [662, 11] on span "Save" at bounding box center [665, 11] width 13 height 6
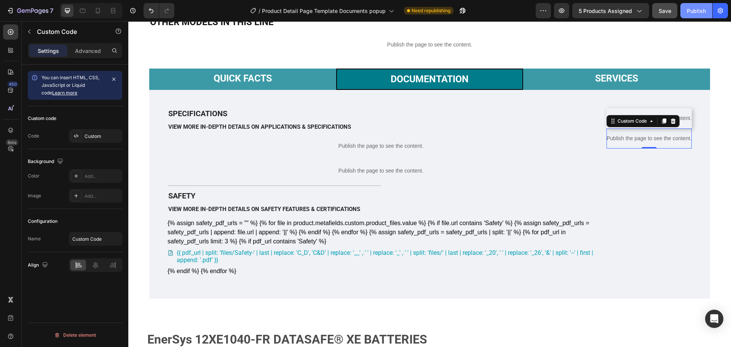
click at [702, 6] on button "Publish" at bounding box center [697, 10] width 32 height 15
click at [632, 142] on p "Publish the page to see the content." at bounding box center [649, 138] width 85 height 8
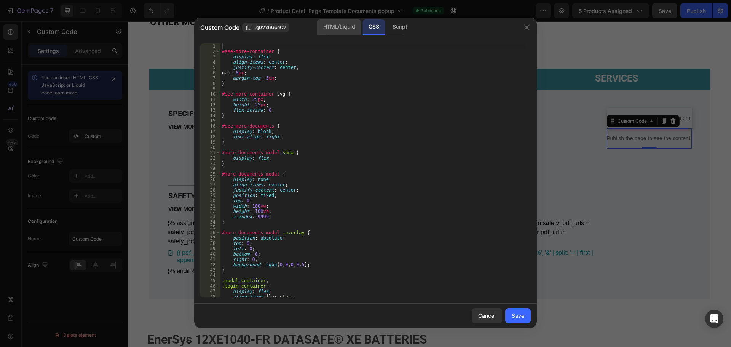
click at [339, 27] on div "HTML/Liquid" at bounding box center [339, 26] width 44 height 15
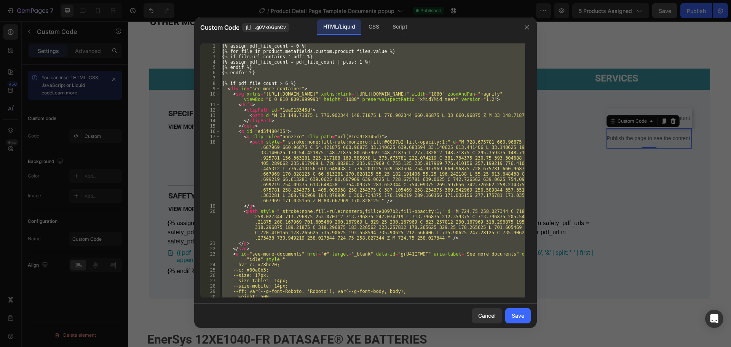
click at [341, 116] on div "{% assign pdf_file_count = 0 %} {% for file in product.metafields.custom.produc…" at bounding box center [373, 170] width 305 height 254
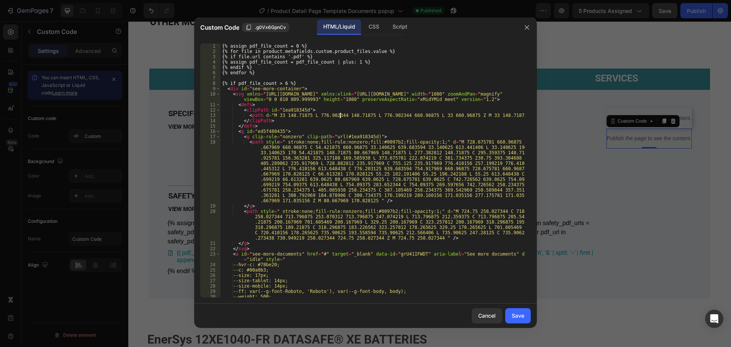
type textarea "<path d="M 33 148.71875 L 776.902344 148.71875 L 776.902344 660.96875 L 33 660.…"
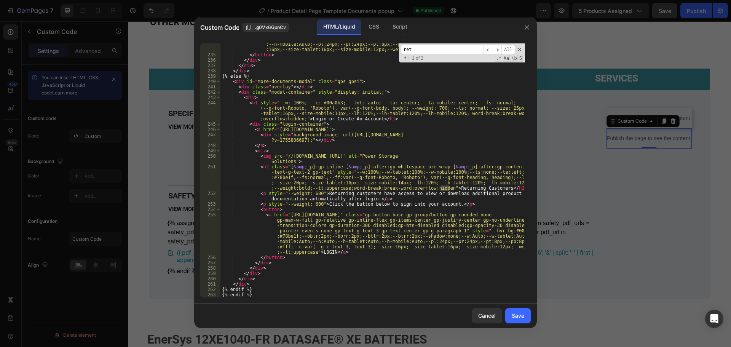
scroll to position [2087, 0]
type input "returning"
click at [397, 164] on div "< a href = "mailto:[EMAIL_ADDRESS][DOMAIN_NAME]" class = "gp-button-base gp-gro…" at bounding box center [373, 163] width 305 height 297
click at [497, 173] on div "< a href = "mailto:[EMAIL_ADDRESS][DOMAIN_NAME]" class = "gp-button-base gp-gro…" at bounding box center [373, 163] width 305 height 297
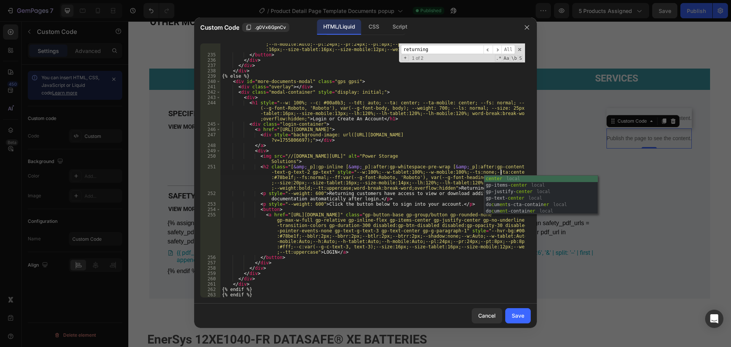
scroll to position [0, 45]
type textarea "<h2 class="[&amp;_p]:gp-inline [&amp;_p]:after:gp-whitespace-pre-wrap [&amp;_p]…"
click at [523, 314] on div "Save" at bounding box center [518, 316] width 13 height 8
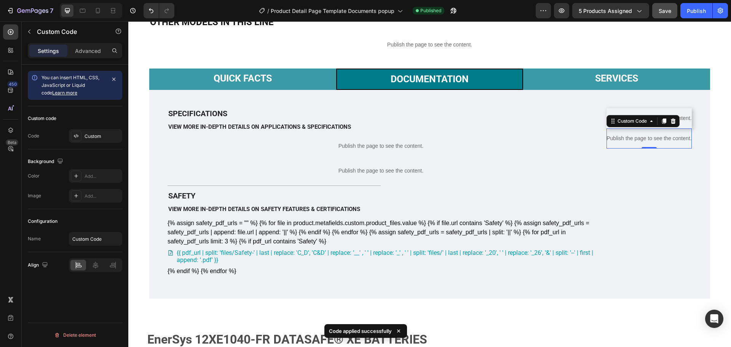
click at [667, 2] on div "7 Version history / Product Detail Page Template Documents popup Published Prev…" at bounding box center [365, 11] width 731 height 22
click at [673, 17] on button "Save" at bounding box center [665, 10] width 25 height 15
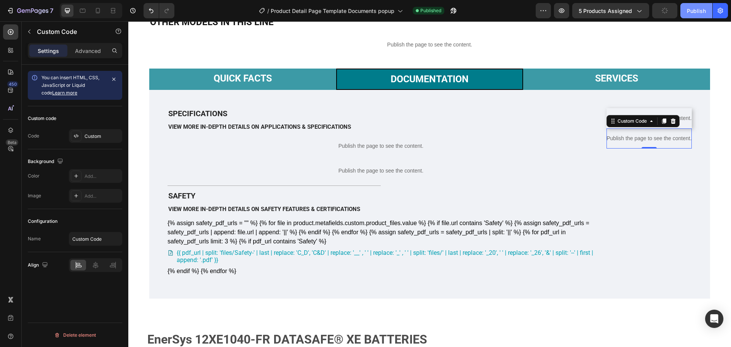
click at [695, 8] on div "Publish" at bounding box center [696, 11] width 19 height 8
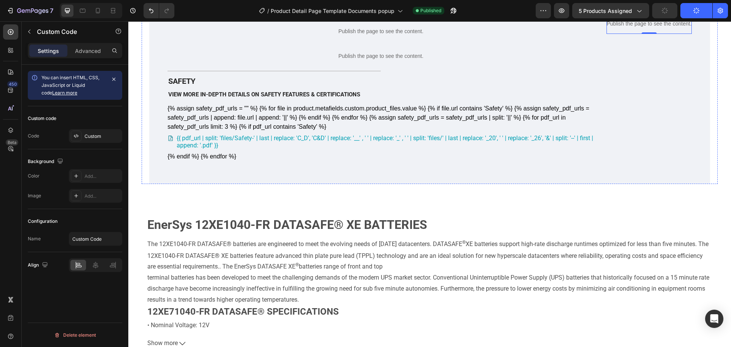
scroll to position [457, 0]
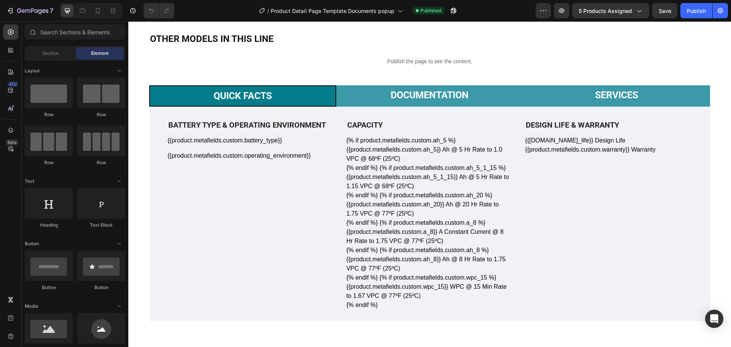
scroll to position [442, 0]
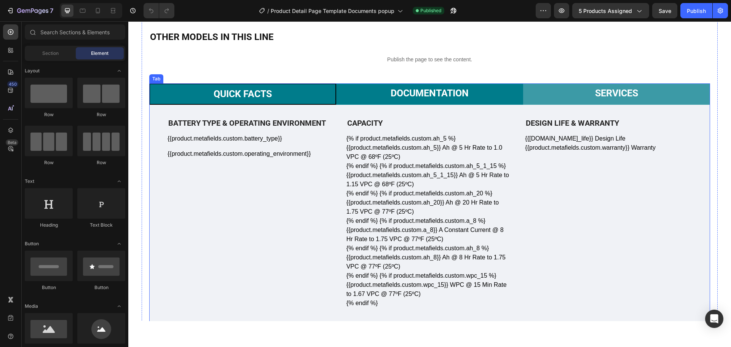
click at [434, 99] on div "Documentation" at bounding box center [430, 93] width 80 height 14
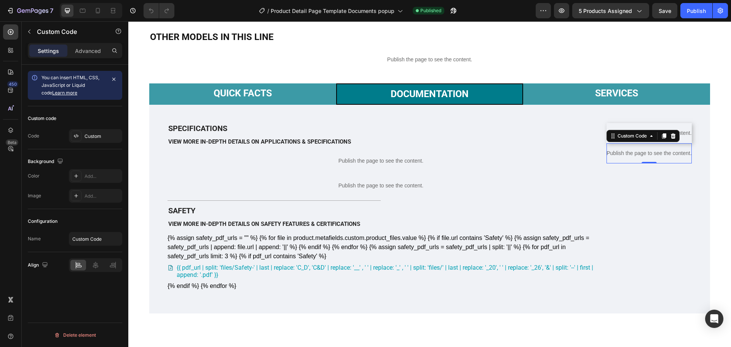
click at [625, 157] on p "Publish the page to see the content." at bounding box center [649, 153] width 85 height 8
click at [618, 157] on p "Publish the page to see the content." at bounding box center [649, 153] width 85 height 8
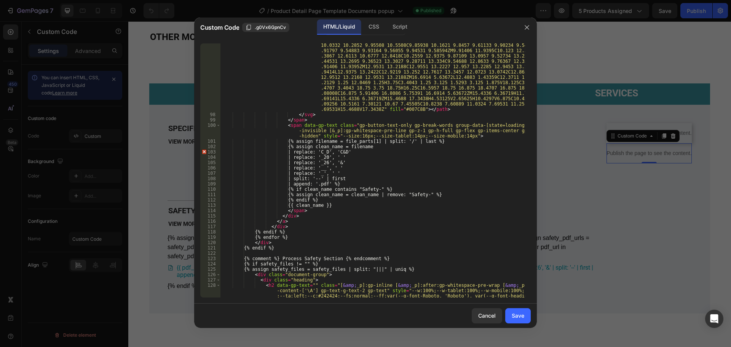
scroll to position [796, 0]
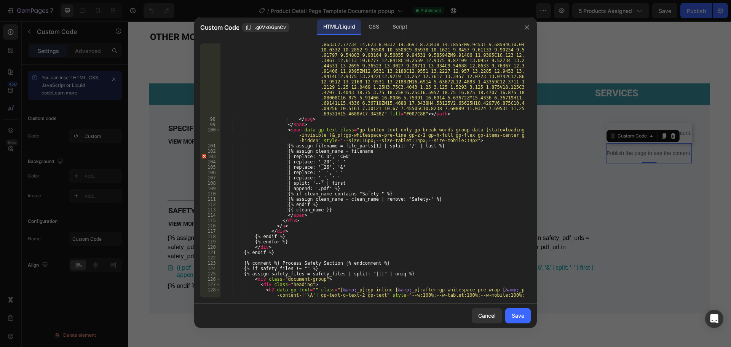
type textarea "</svg>"
click at [354, 120] on div "< path d = "M10.377 11.2188L10.3828 11.1914C10.4961 10.7246 10.6387 10.1426 10.…" at bounding box center [373, 190] width 305 height 414
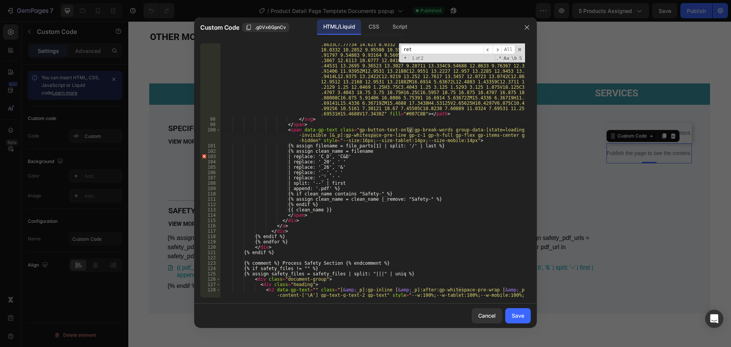
scroll to position [2087, 0]
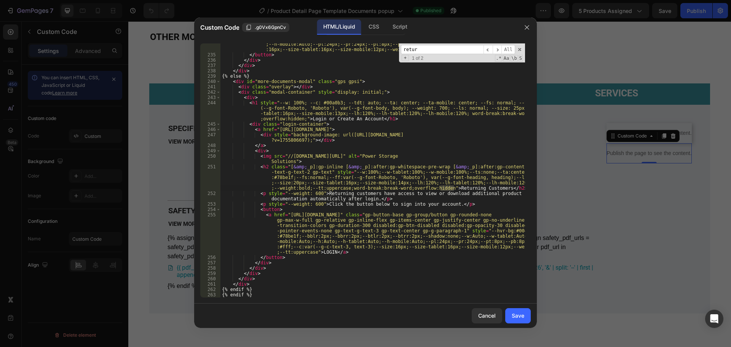
type input "retur"
type textarea "<h2 class="[&amp;_p]:gp-inline [&amp;_p]:after:gp-whitespace-pre-wrap [&amp;_p]…"
click at [484, 176] on div "< a href = "mailto:[EMAIL_ADDRESS][DOMAIN_NAME]" class = "gp-button-base gp-gro…" at bounding box center [373, 163] width 305 height 297
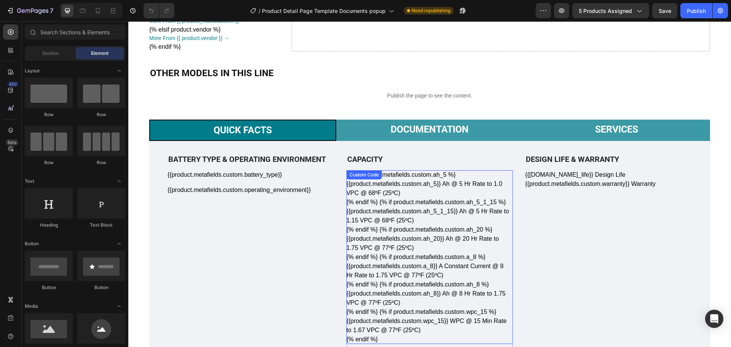
scroll to position [381, 0]
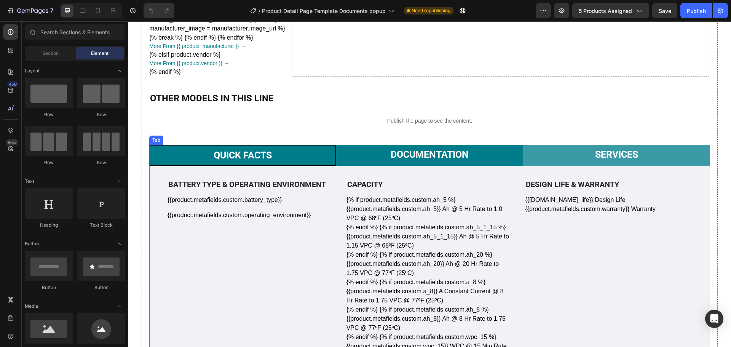
click at [435, 146] on li "Documentation" at bounding box center [429, 155] width 187 height 21
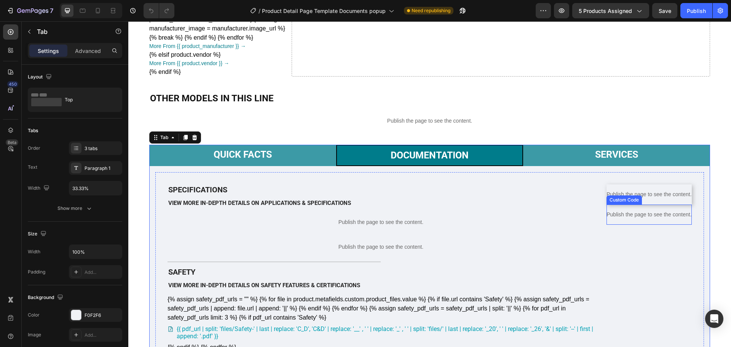
click at [669, 219] on p "Publish the page to see the content." at bounding box center [649, 215] width 85 height 8
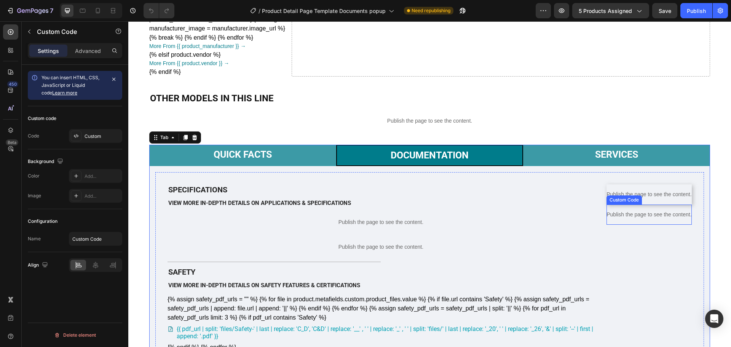
click at [669, 219] on p "Publish the page to see the content." at bounding box center [649, 215] width 85 height 8
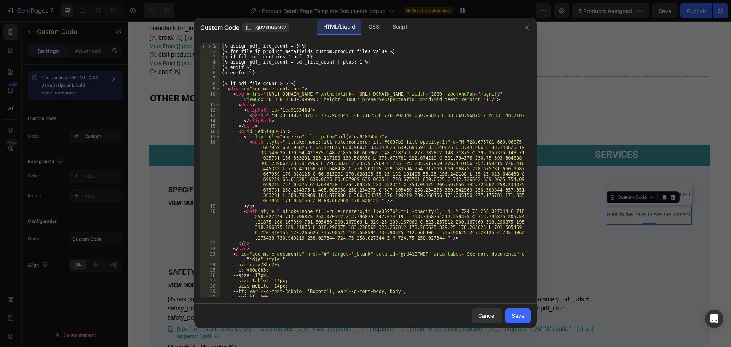
type textarea "</defs>"
click at [378, 126] on div "{% assign pdf_file_count = 0 %} {% for file in product.metafields.custom.produc…" at bounding box center [373, 175] width 305 height 265
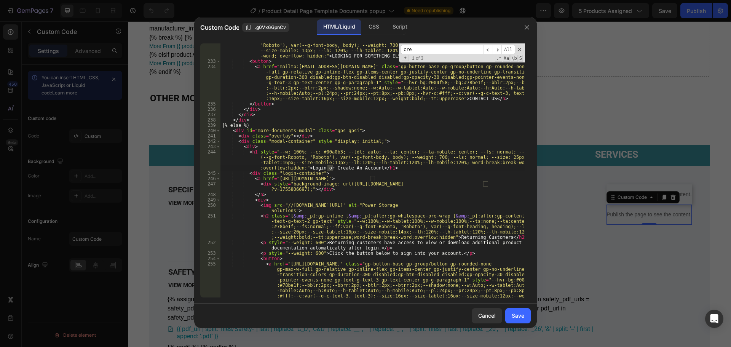
scroll to position [2038, 0]
type input "create"
click at [482, 148] on div "< h1 style = "--w: 100%; --tdt: auto; --ta: center; --ta-mobile: center; --fs: …" at bounding box center [373, 196] width 305 height 318
click at [319, 218] on div "< h1 style = "--w: 100%; --tdt: auto; --ta: center; --ta-mobile: center; --fs: …" at bounding box center [373, 196] width 305 height 318
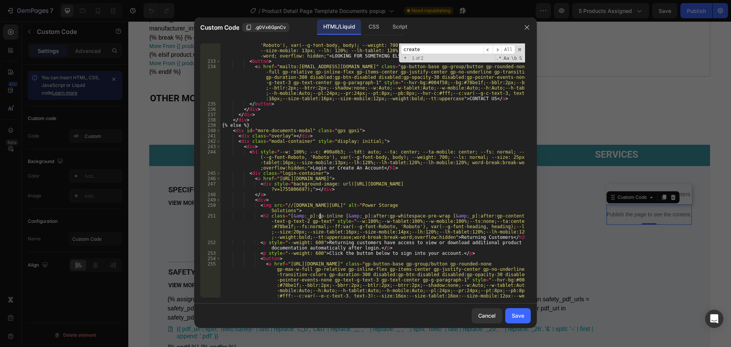
type textarea "<h2 class="[&amp;_p]:gp-inline [&amp;_p]:after:gp-whitespace-pre-wrap [&amp;_p]…"
click at [293, 98] on div "< h1 style = "--w: 100%; --tdt: auto; --ta: center; --ta-mobile: center; --fs: …" at bounding box center [373, 196] width 305 height 318
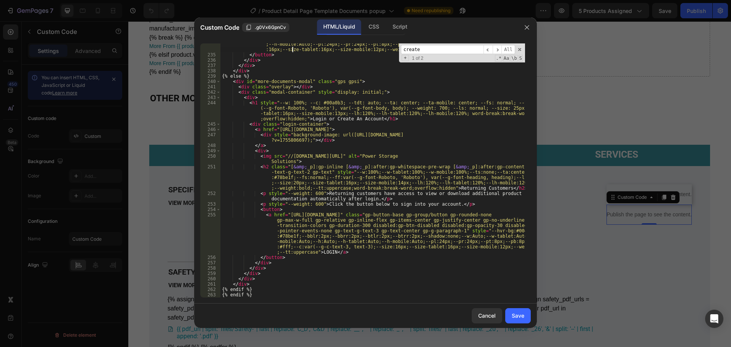
scroll to position [2087, 0]
click at [338, 134] on div "< a href = "mailto:[EMAIL_ADDRESS][DOMAIN_NAME]" class = "gp-button-base gp-gro…" at bounding box center [373, 163] width 305 height 297
type textarea "<div style="background-image: url(https://cdn.shopify.com/s/files/1/0682/2159/9…"
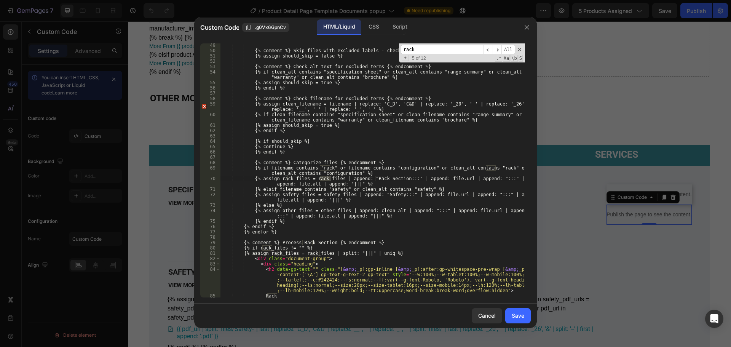
scroll to position [461, 0]
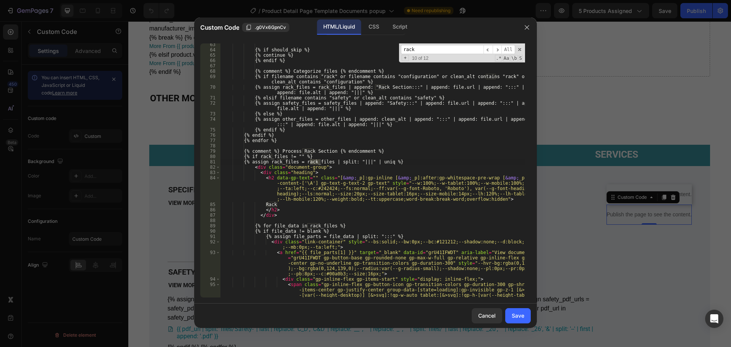
type input "rack"
click at [290, 204] on div "{% if should_skip %} {% continue %} {% endif %} {% comment %} Categorize files …" at bounding box center [373, 185] width 305 height 286
click at [338, 215] on div "{% if should_skip %} {% continue %} {% endif %} {% comment %} Categorize files …" at bounding box center [373, 185] width 305 height 286
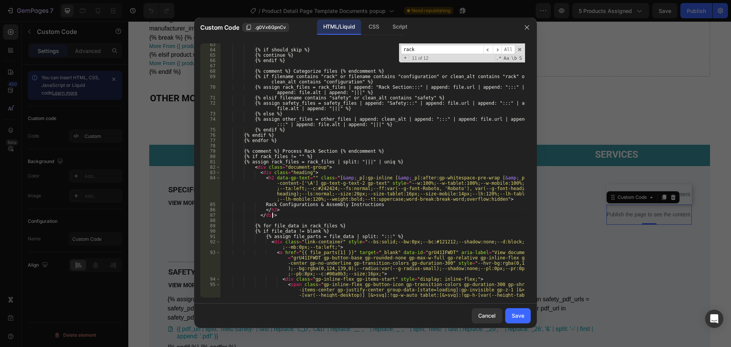
click at [338, 215] on div "{% if should_skip %} {% continue %} {% endif %} {% comment %} Categorize files …" at bounding box center [373, 185] width 305 height 286
type textarea "</div>"
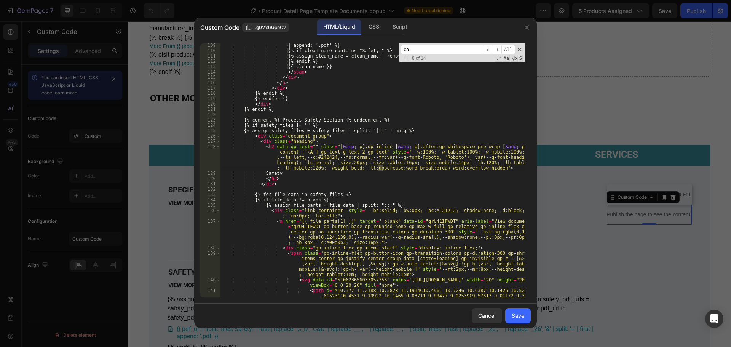
scroll to position [940, 0]
type input "cabinet"
click at [448, 52] on input "cabinet" at bounding box center [442, 50] width 83 height 10
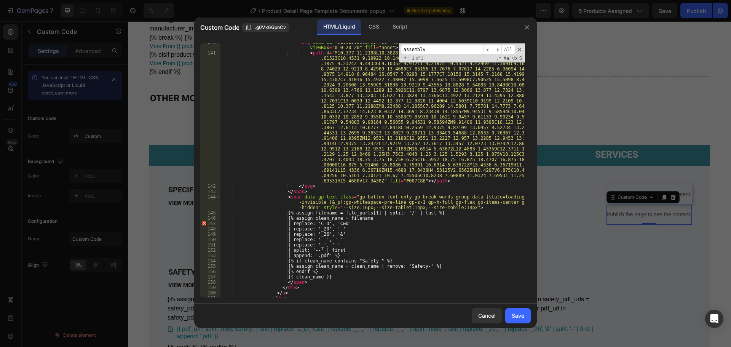
scroll to position [1315, 0]
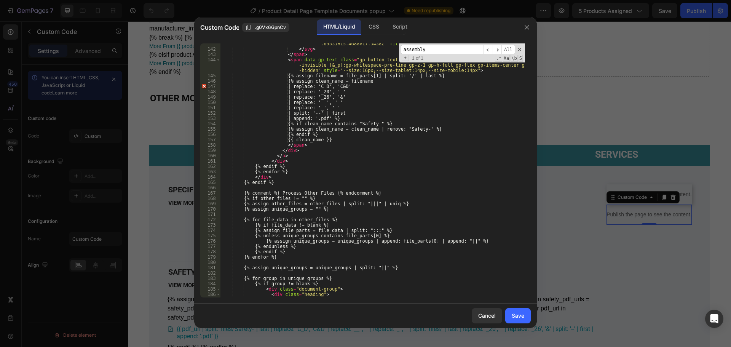
type input "assembly"
click at [331, 195] on div "< path d = "M10.377 11.2188L10.3828 11.1914C10.4961 10.7246 10.6387 10.1426 10.…" at bounding box center [373, 122] width 305 height 419
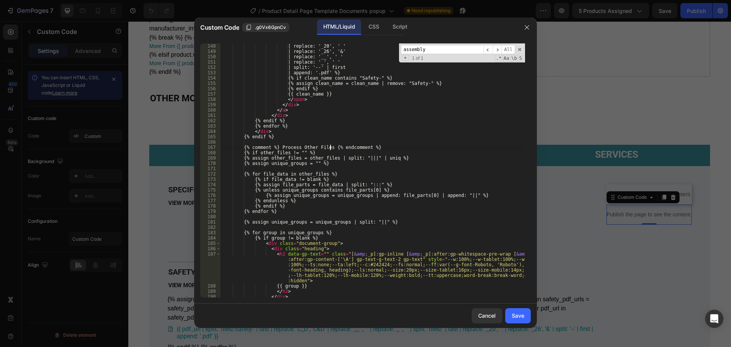
scroll to position [1406, 0]
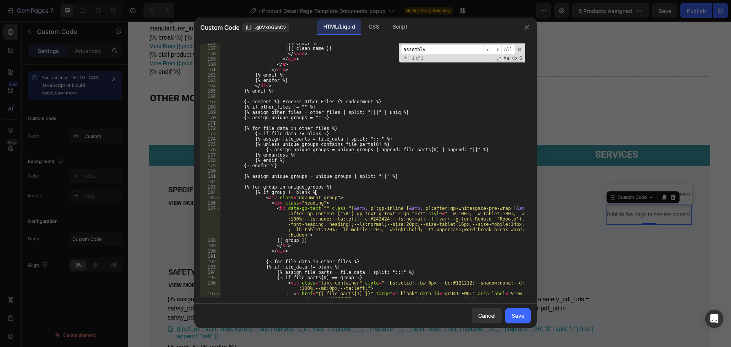
click at [365, 195] on div "{% endif %} {{ clean_name }} </ span > </ div > </ a > </ div > {% endif %} {% …" at bounding box center [373, 183] width 305 height 286
type textarea "{% if group != blank %}"
click at [432, 51] on input "assembly" at bounding box center [442, 50] width 83 height 10
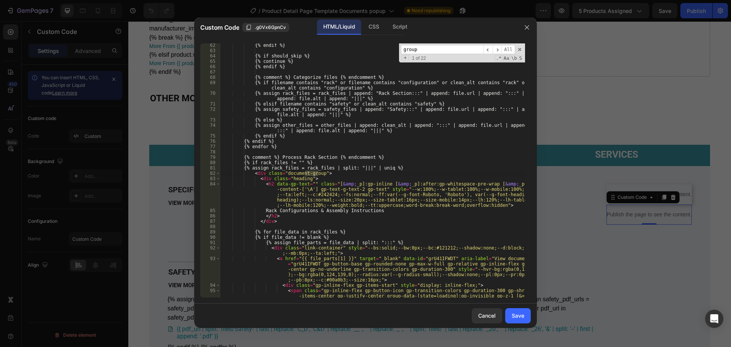
scroll to position [455, 0]
type input "group"
click at [228, 162] on div "{% endif %} {% if should_skip %} {% continue %} {% endif %} {% comment %} Categ…" at bounding box center [373, 185] width 305 height 286
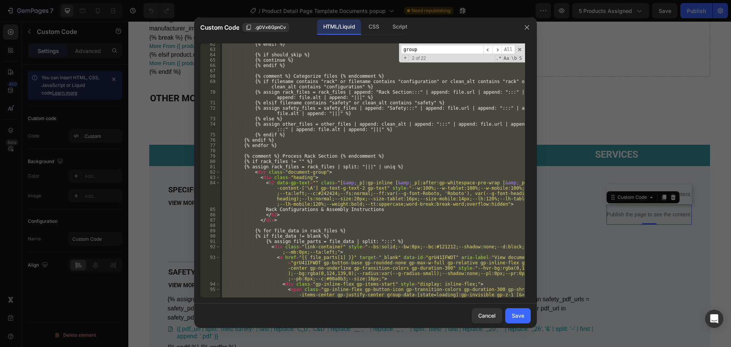
scroll to position [0, 2]
click at [448, 51] on input "group" at bounding box center [442, 50] width 83 height 10
click at [400, 135] on div "{% endif %} {% if should_skip %} {% continue %} {% endif %} {% comment %} Categ…" at bounding box center [373, 170] width 305 height 254
type textarea "{% endif %}"
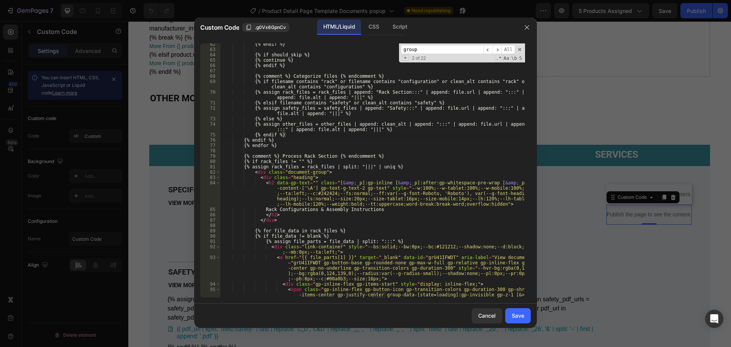
click at [433, 52] on input "group" at bounding box center [442, 50] width 83 height 10
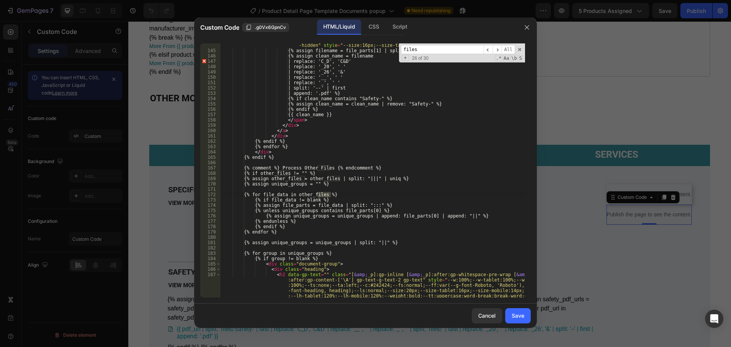
scroll to position [1500, 0]
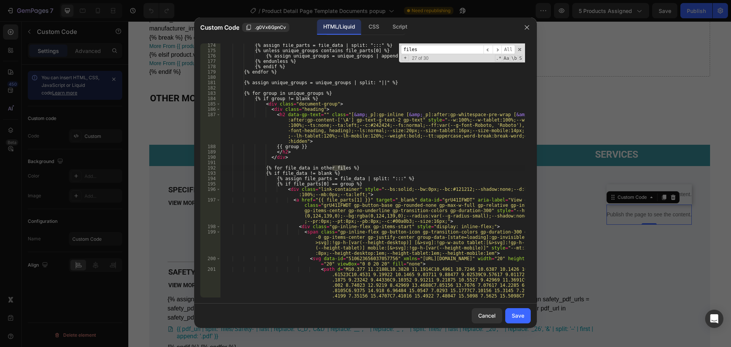
type input "files"
click at [346, 161] on div "{% assign file_parts = file_data | split: ":::" %} {% unless unique_groups cont…" at bounding box center [373, 242] width 305 height 398
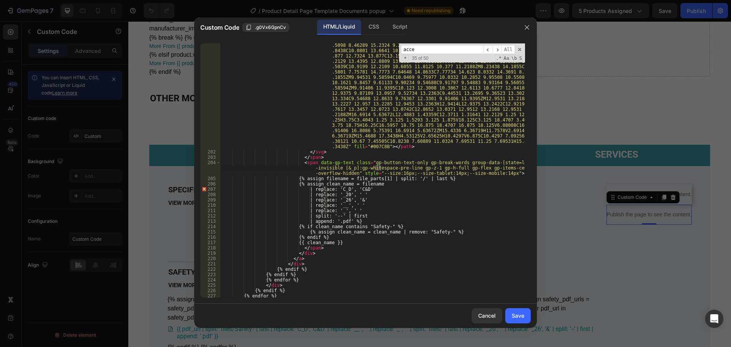
scroll to position [2038, 0]
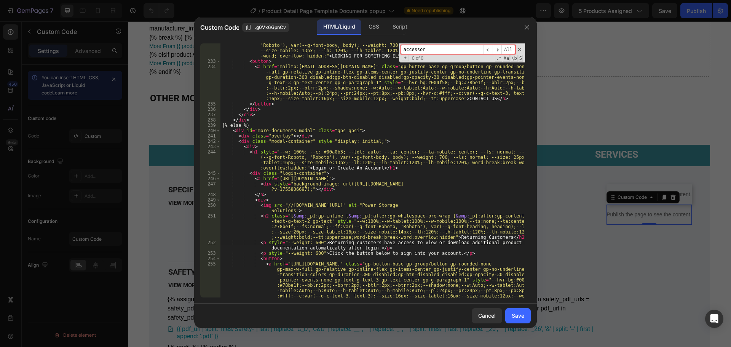
type input "accessory"
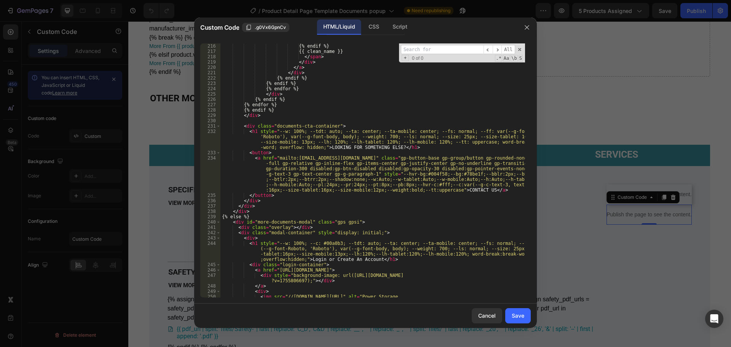
scroll to position [1856, 0]
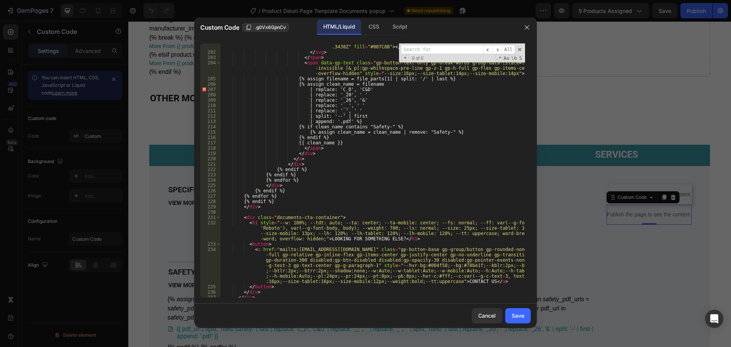
type textarea "</div>"
click at [410, 185] on div "< path d = "M10.377 11.2188L10.3828 11.1914C10.4961 10.7246 10.6387 10.1426 10.…" at bounding box center [373, 110] width 305 height 398
click at [376, 185] on div "< path d = "M10.377 11.2188L10.3828 11.1914C10.4961 10.7246 10.6387 10.1426 10.…" at bounding box center [373, 110] width 305 height 398
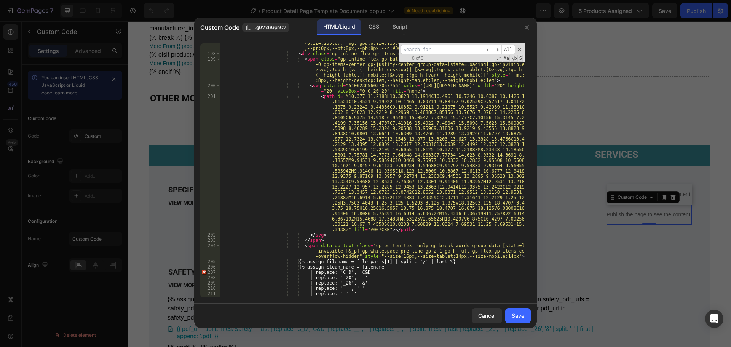
scroll to position [1627, 0]
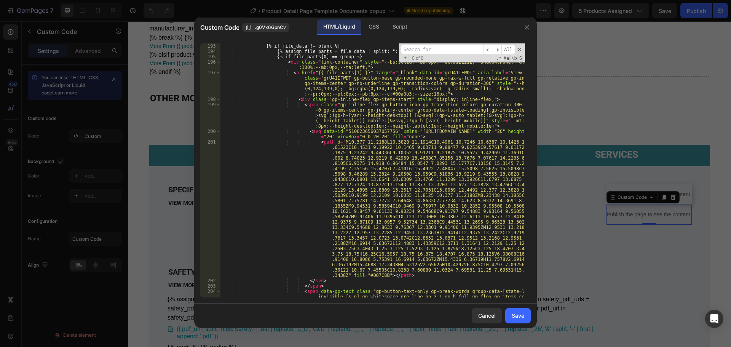
click at [373, 168] on div "{% if file_data != blank %} {% assign file_parts = file_data | split: ":::" %} …" at bounding box center [373, 180] width 305 height 275
type input "acce"
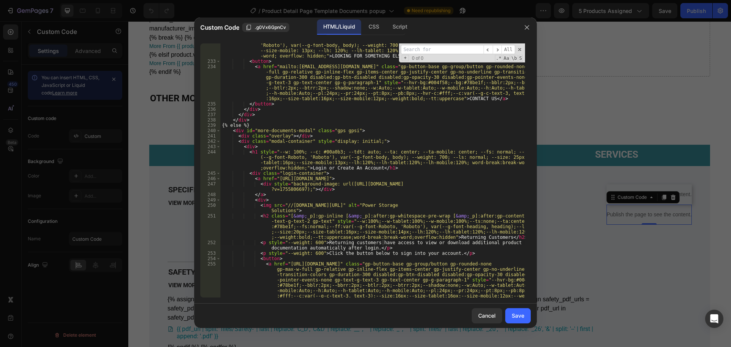
click at [321, 194] on div "< h1 style = "--w: 100%; --tdt: auto; --ta: center; --ta-mobile: center; --fs: …" at bounding box center [373, 196] width 305 height 318
click at [318, 171] on div "< h1 style = "--w: 100%; --tdt: auto; --ta: center; --ta-mobile: center; --fs: …" at bounding box center [373, 196] width 305 height 318
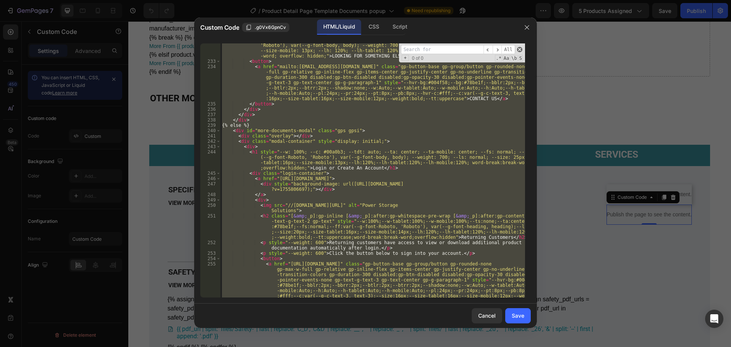
click at [518, 48] on span at bounding box center [519, 49] width 5 height 5
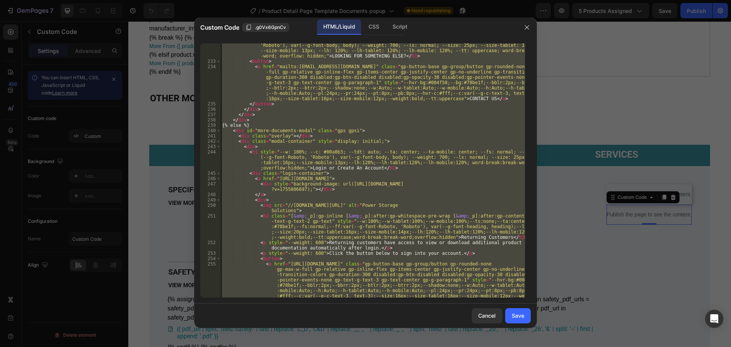
click at [410, 227] on div "< h1 style = "--w: 100%; --tdt: auto; --ta: center; --ta-mobile: center; --fs: …" at bounding box center [373, 170] width 305 height 254
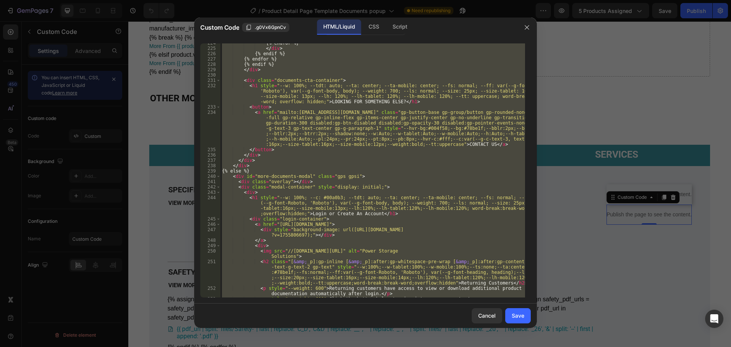
scroll to position [1901, 0]
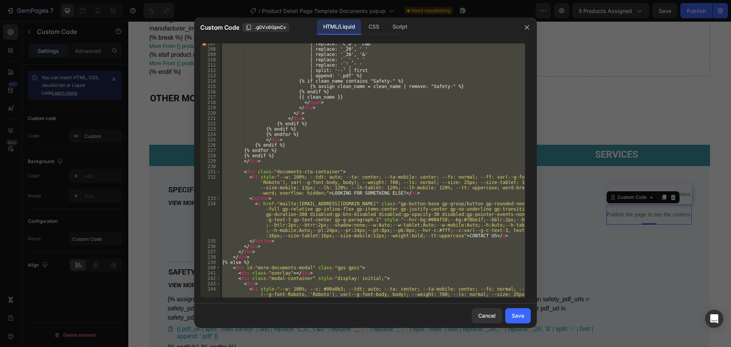
click at [426, 214] on div "| replace: 'C_D', 'C&D' | replace: '_20', ' ' | replace: '_26', '&' | replace: …" at bounding box center [373, 170] width 305 height 254
type textarea "<a href="mailto:websiterequest@pwrss1.com" class="gp-button-base gp-group/butto…"
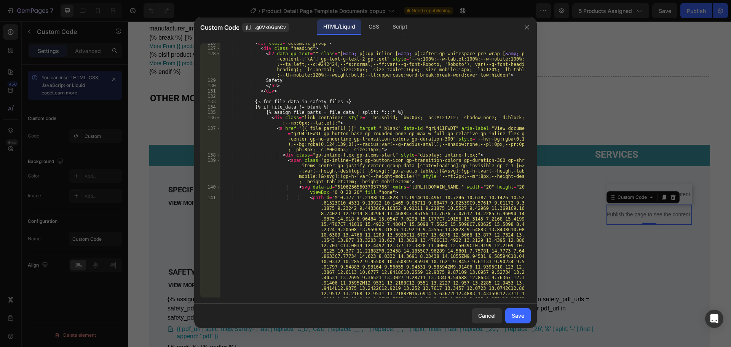
scroll to position [987, 0]
